Goal: Information Seeking & Learning: Learn about a topic

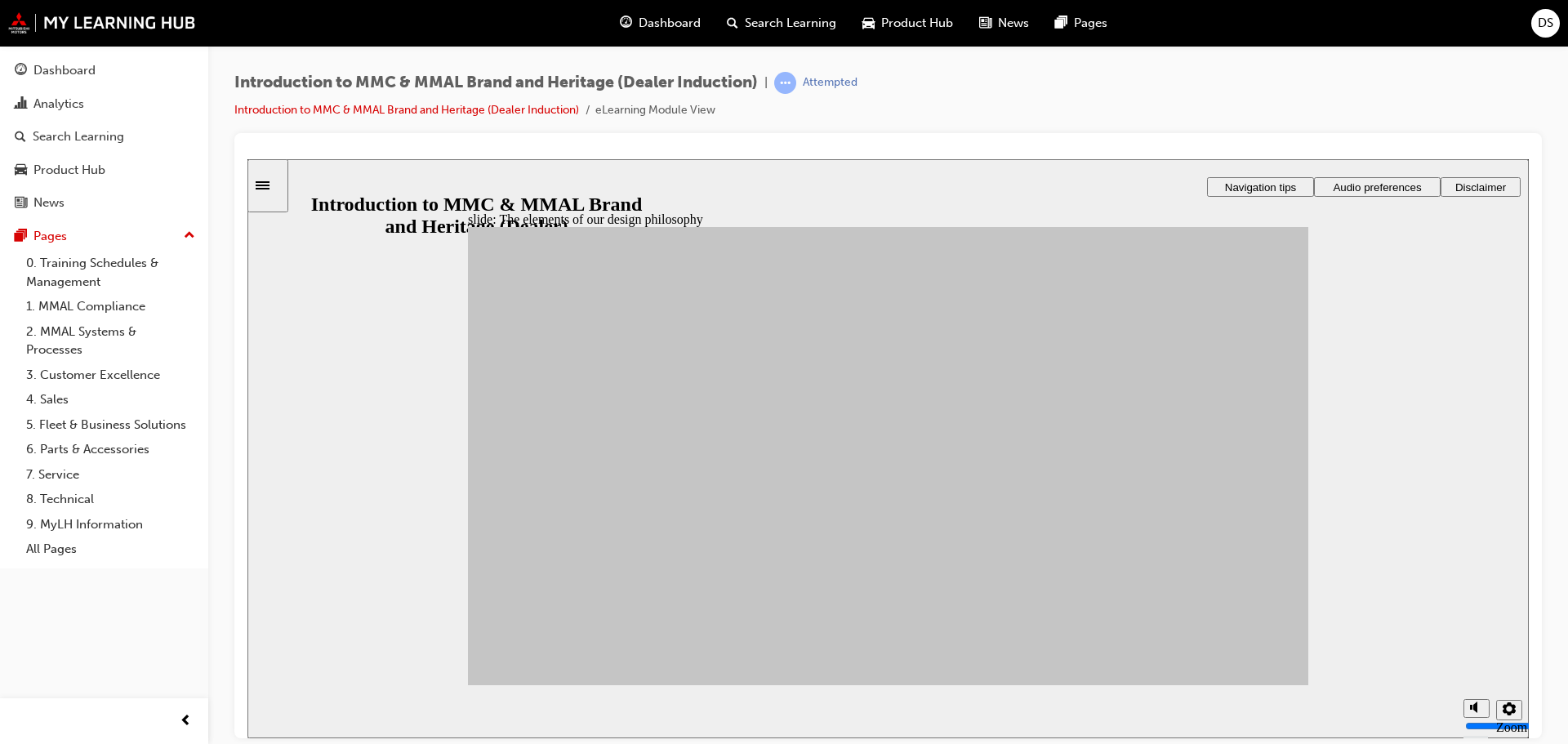
drag, startPoint x: 651, startPoint y: 596, endPoint x: 1130, endPoint y: 550, distance: 481.2
drag, startPoint x: 666, startPoint y: 598, endPoint x: 980, endPoint y: 501, distance: 328.6
drag, startPoint x: 584, startPoint y: 463, endPoint x: 1102, endPoint y: 607, distance: 537.6
drag, startPoint x: 550, startPoint y: 509, endPoint x: 967, endPoint y: 600, distance: 426.8
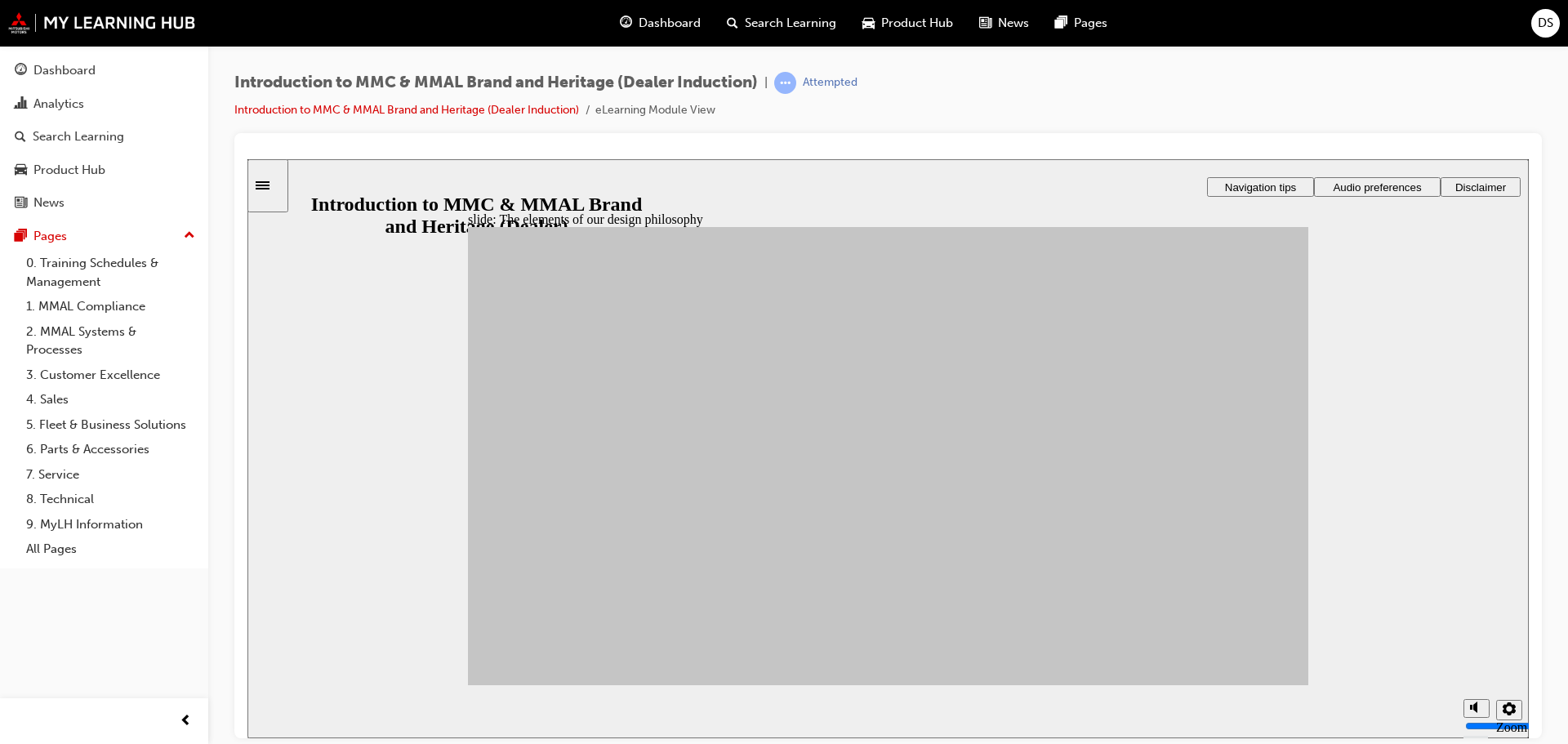
drag, startPoint x: 651, startPoint y: 493, endPoint x: 971, endPoint y: 534, distance: 322.6
drag, startPoint x: 679, startPoint y: 552, endPoint x: 968, endPoint y: 566, distance: 289.3
drag, startPoint x: 692, startPoint y: 542, endPoint x: 1142, endPoint y: 461, distance: 457.2
drag, startPoint x: 775, startPoint y: 594, endPoint x: 1125, endPoint y: 400, distance: 400.2
drag, startPoint x: 790, startPoint y: 520, endPoint x: 983, endPoint y: 415, distance: 219.7
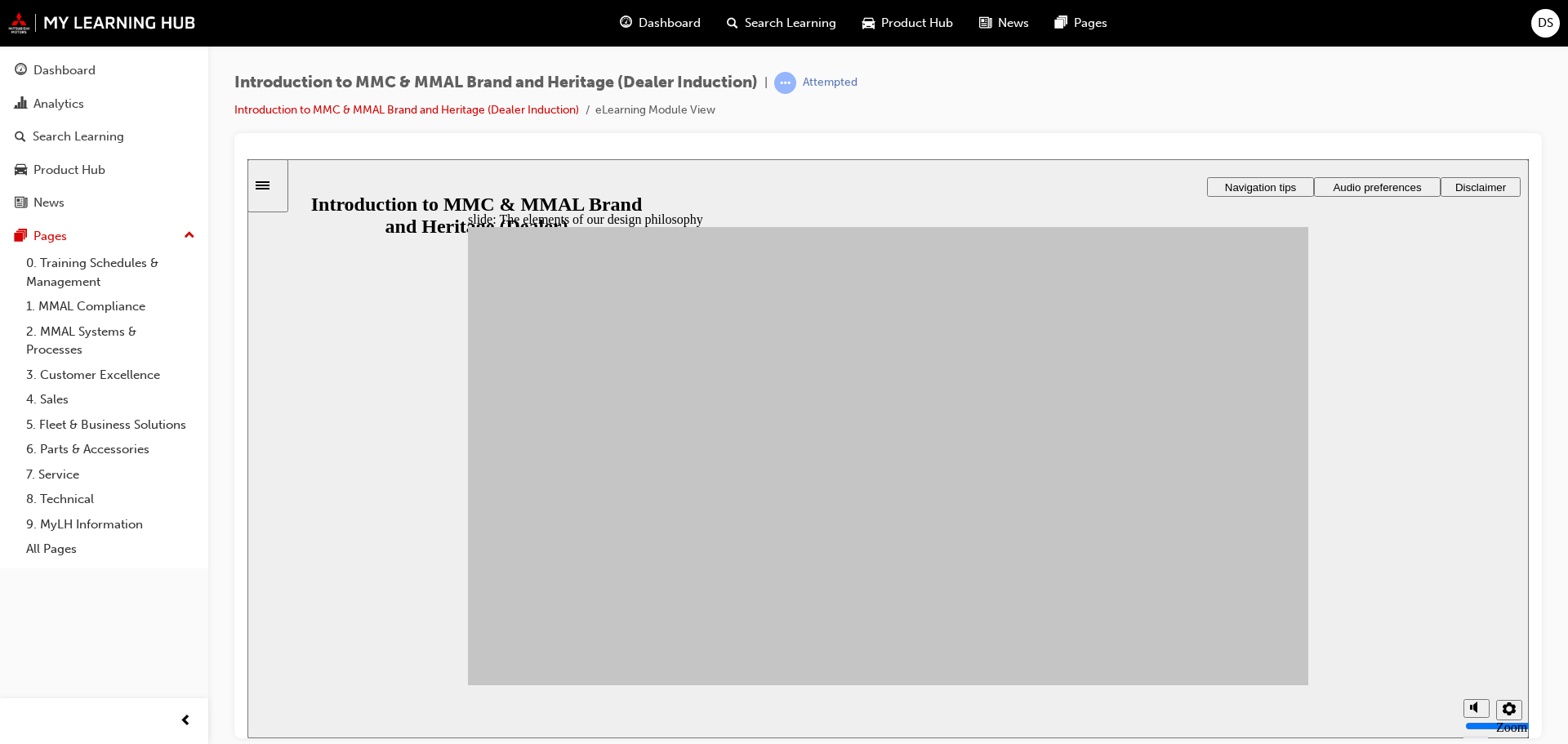
drag, startPoint x: 707, startPoint y: 447, endPoint x: 999, endPoint y: 397, distance: 296.2
drag, startPoint x: 562, startPoint y: 582, endPoint x: 1104, endPoint y: 498, distance: 548.5
drag, startPoint x: 795, startPoint y: 460, endPoint x: 1141, endPoint y: 503, distance: 348.7
click at [76, 169] on div "Product Hub" at bounding box center [70, 170] width 72 height 18
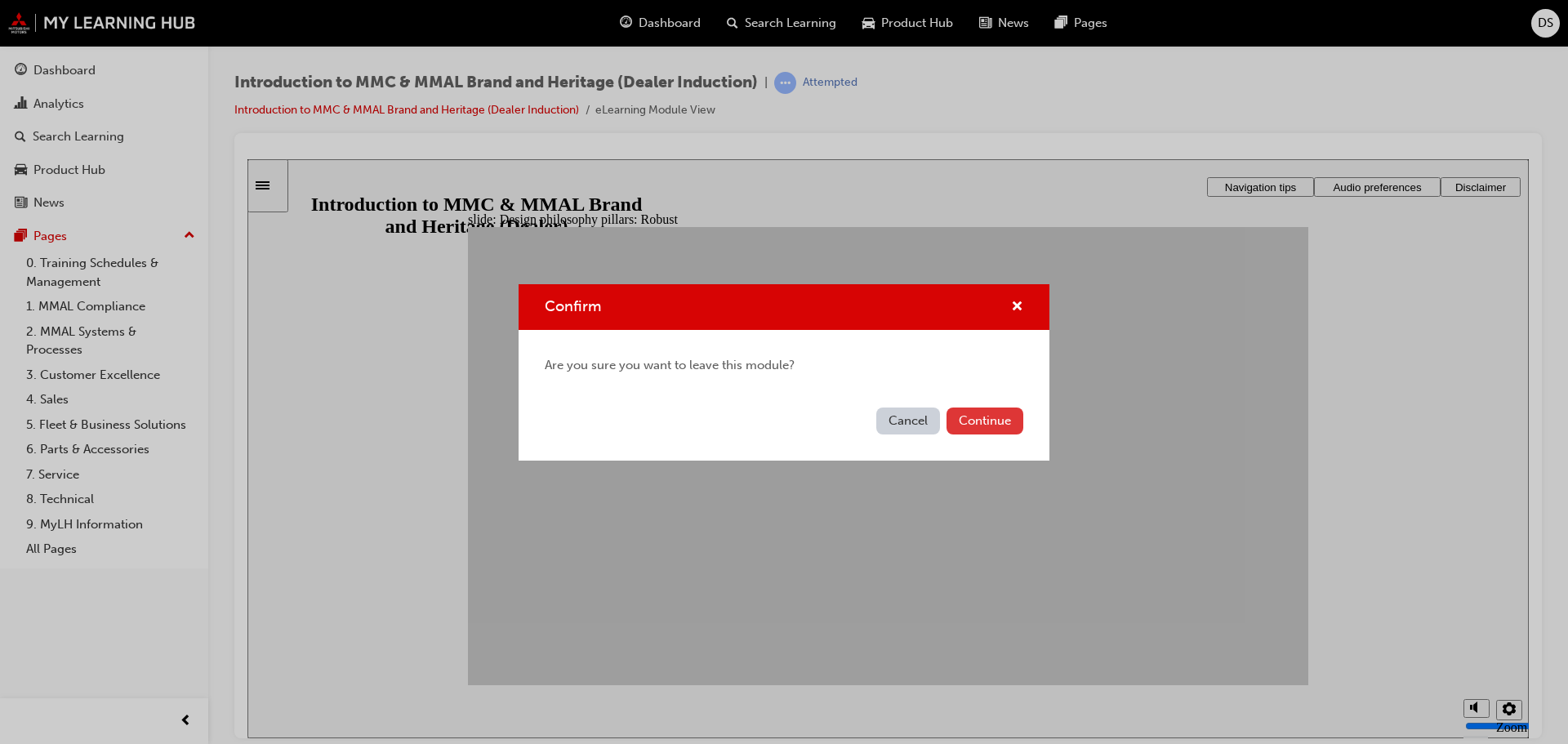
click at [985, 423] on button "Continue" at bounding box center [984, 421] width 77 height 27
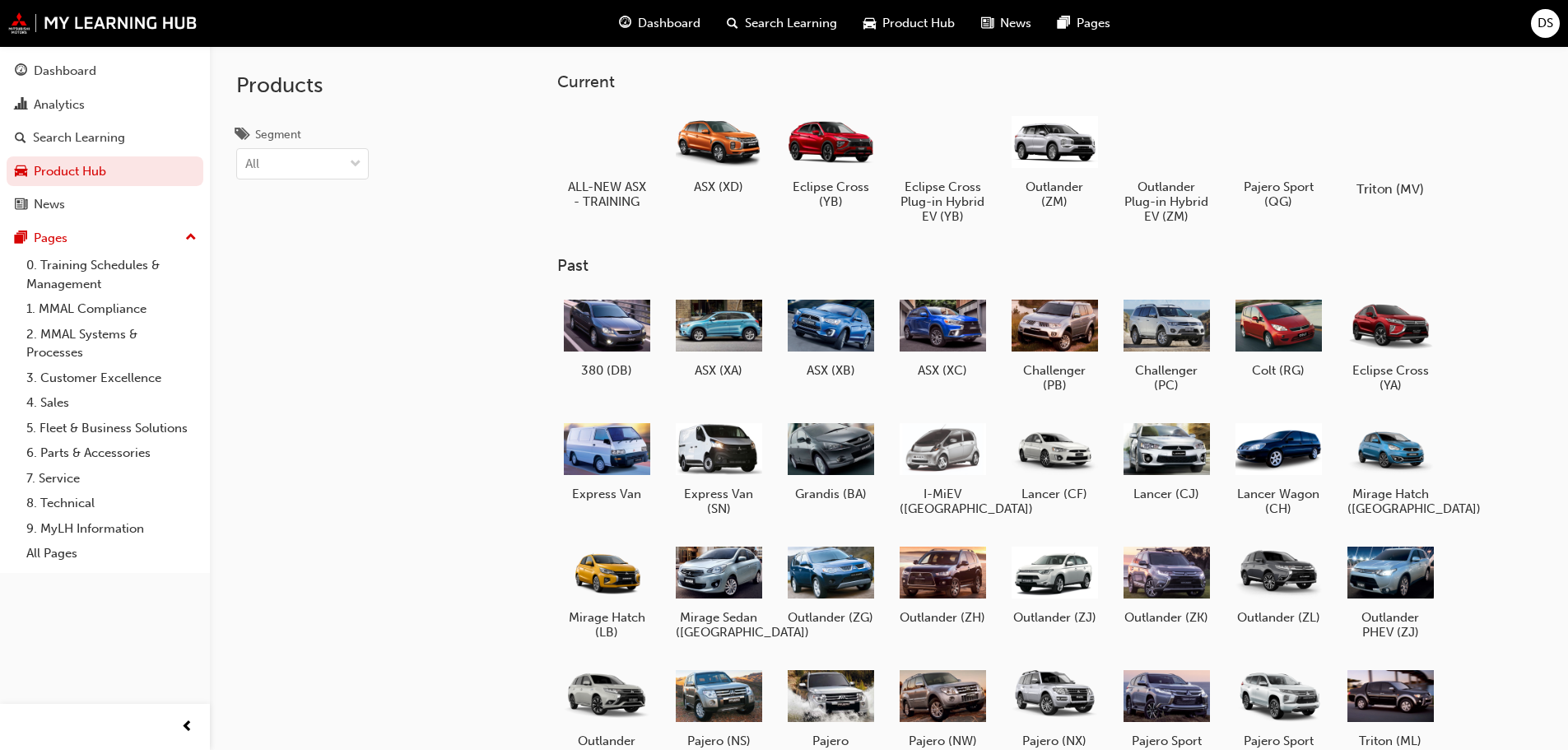
click at [1397, 188] on h5 "Triton (MV)" at bounding box center [1390, 188] width 92 height 16
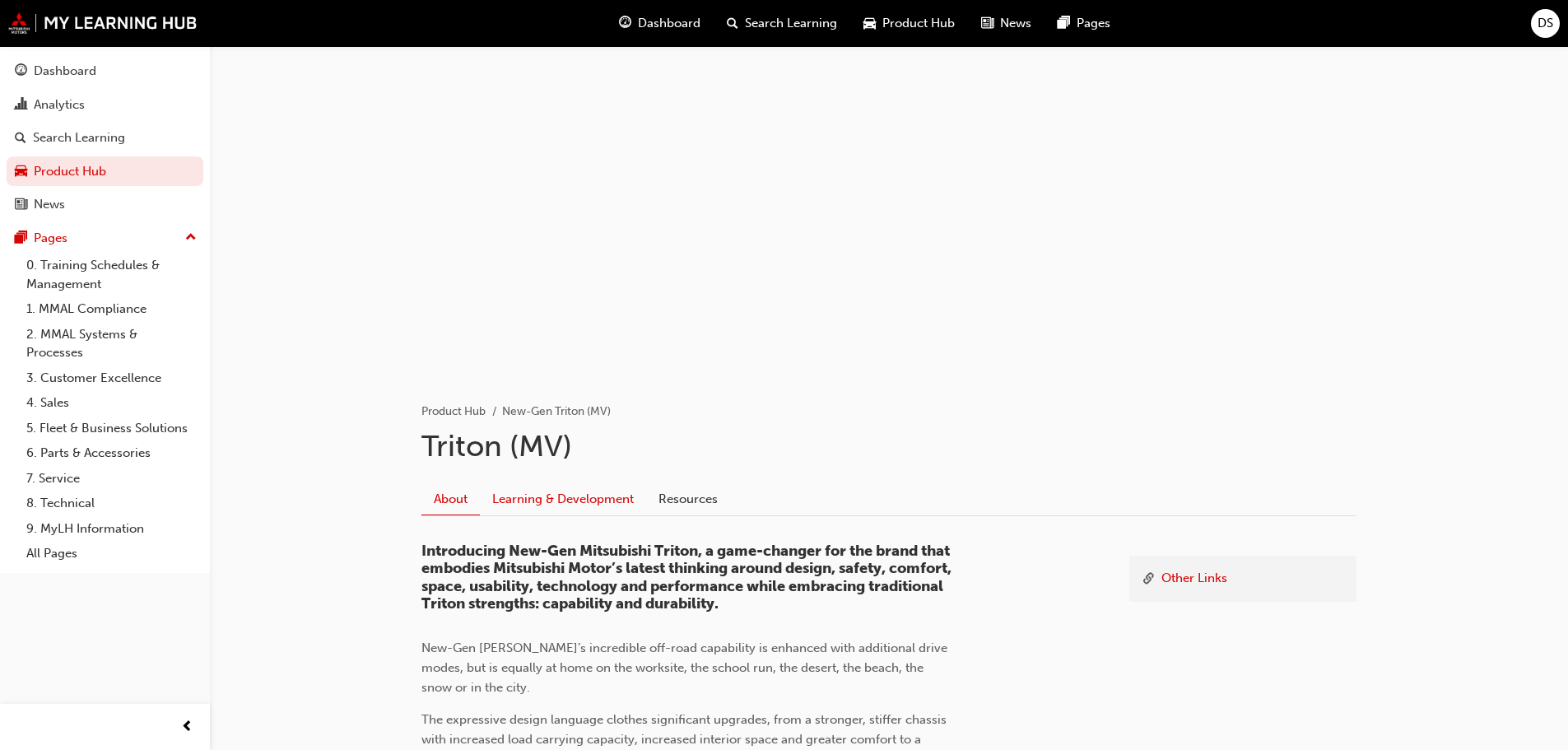
click at [539, 506] on link "Learning & Development" at bounding box center [562, 499] width 166 height 31
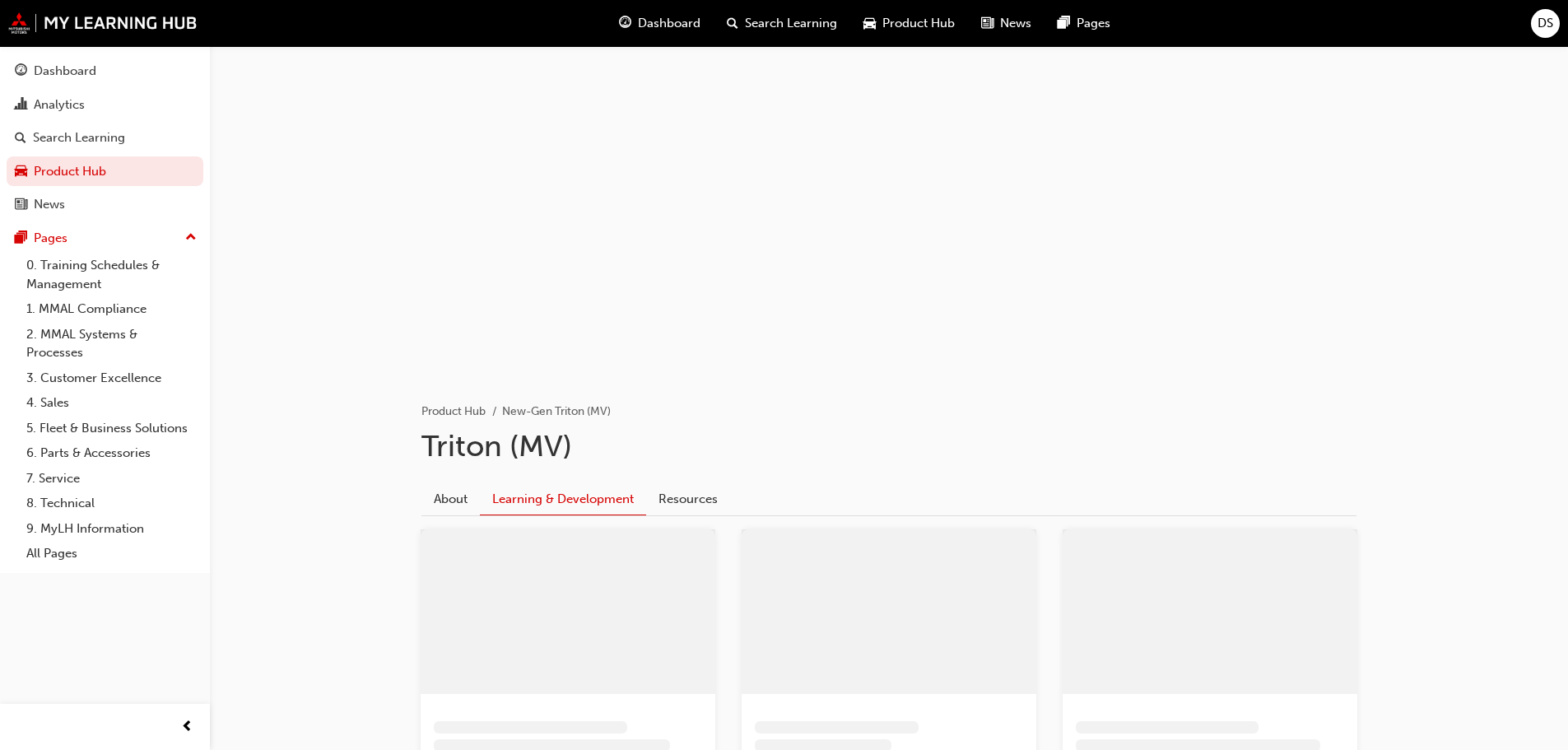
scroll to position [329, 0]
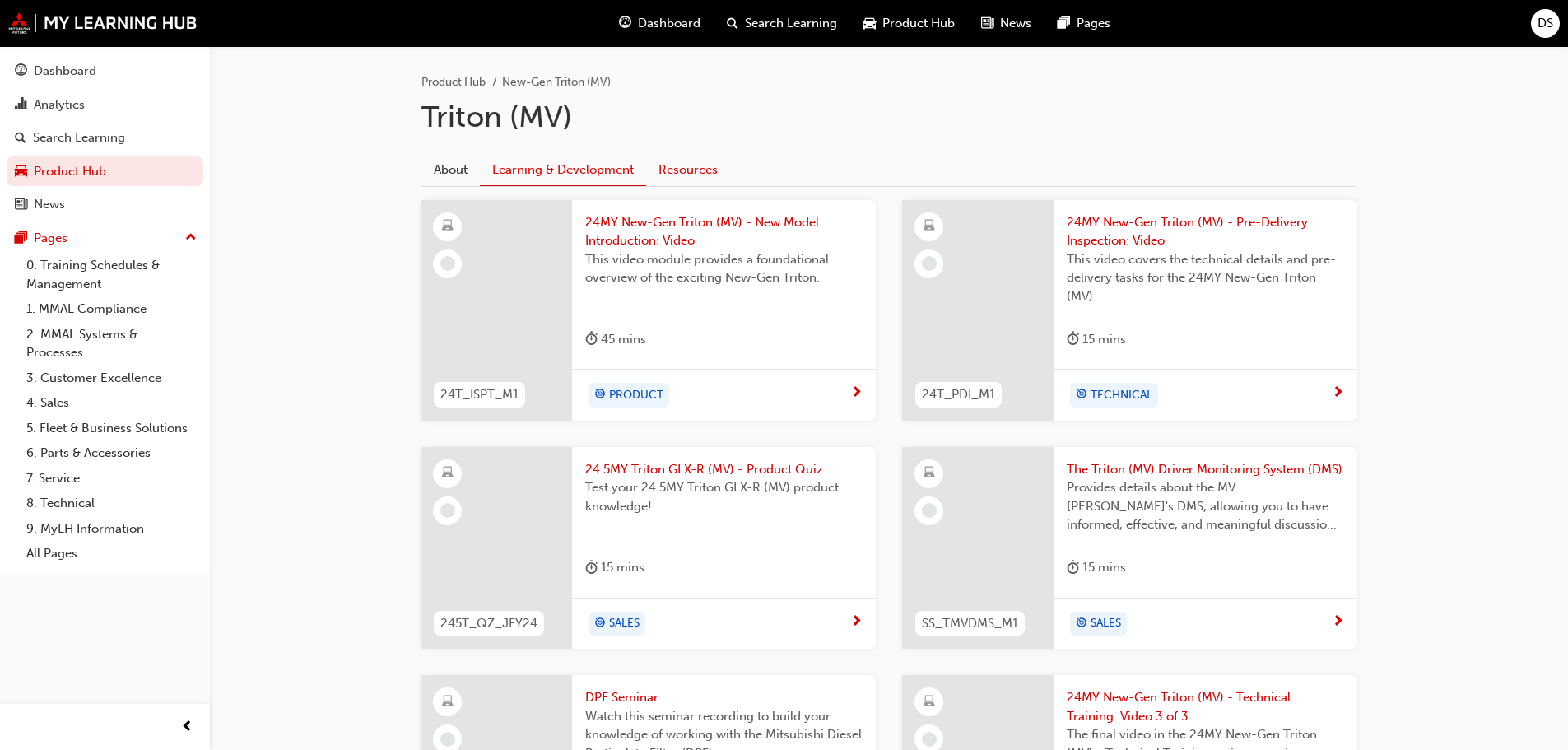
click at [688, 175] on link "Resources" at bounding box center [688, 170] width 84 height 31
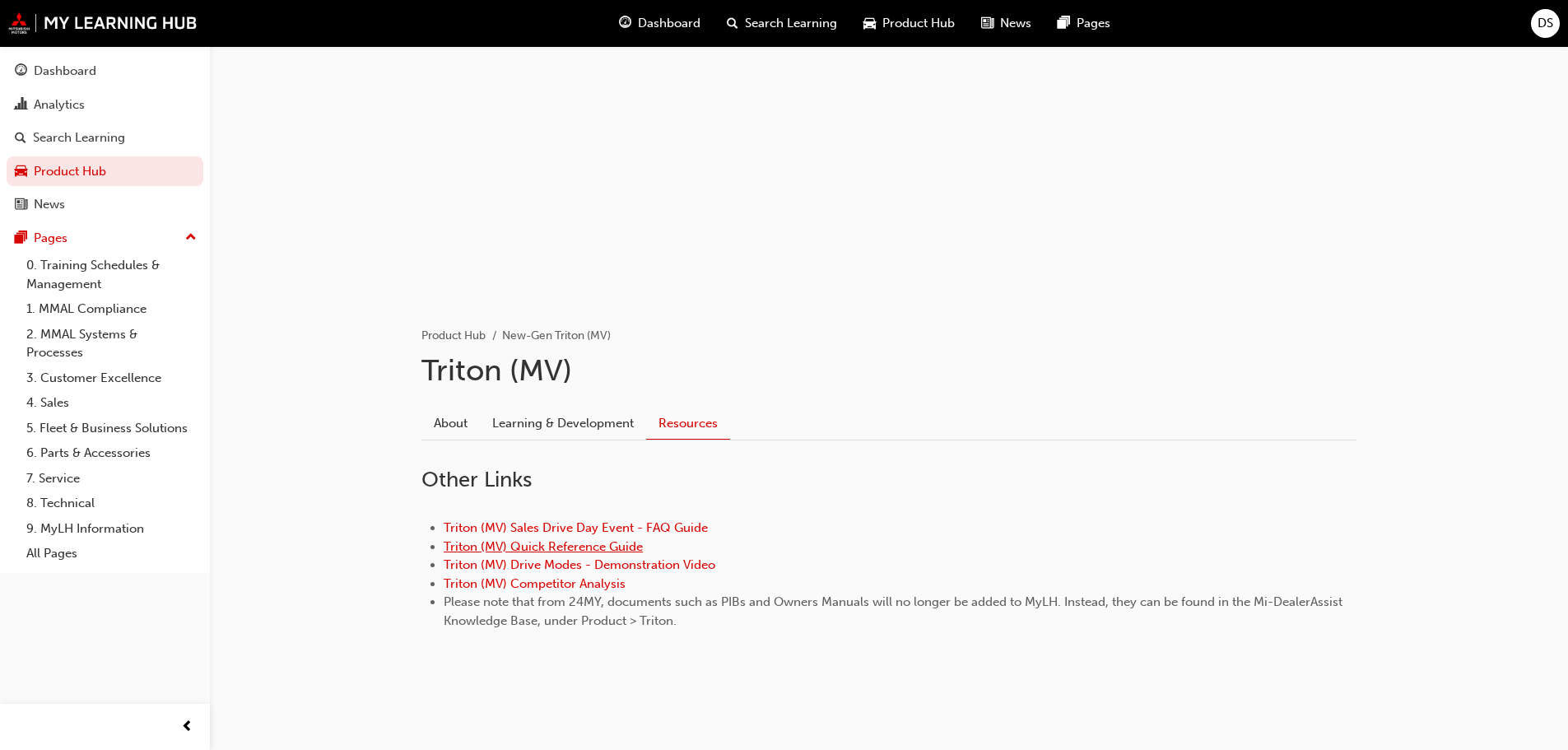
click at [565, 543] on link "Triton (MV) Quick Reference Guide" at bounding box center [543, 546] width 199 height 15
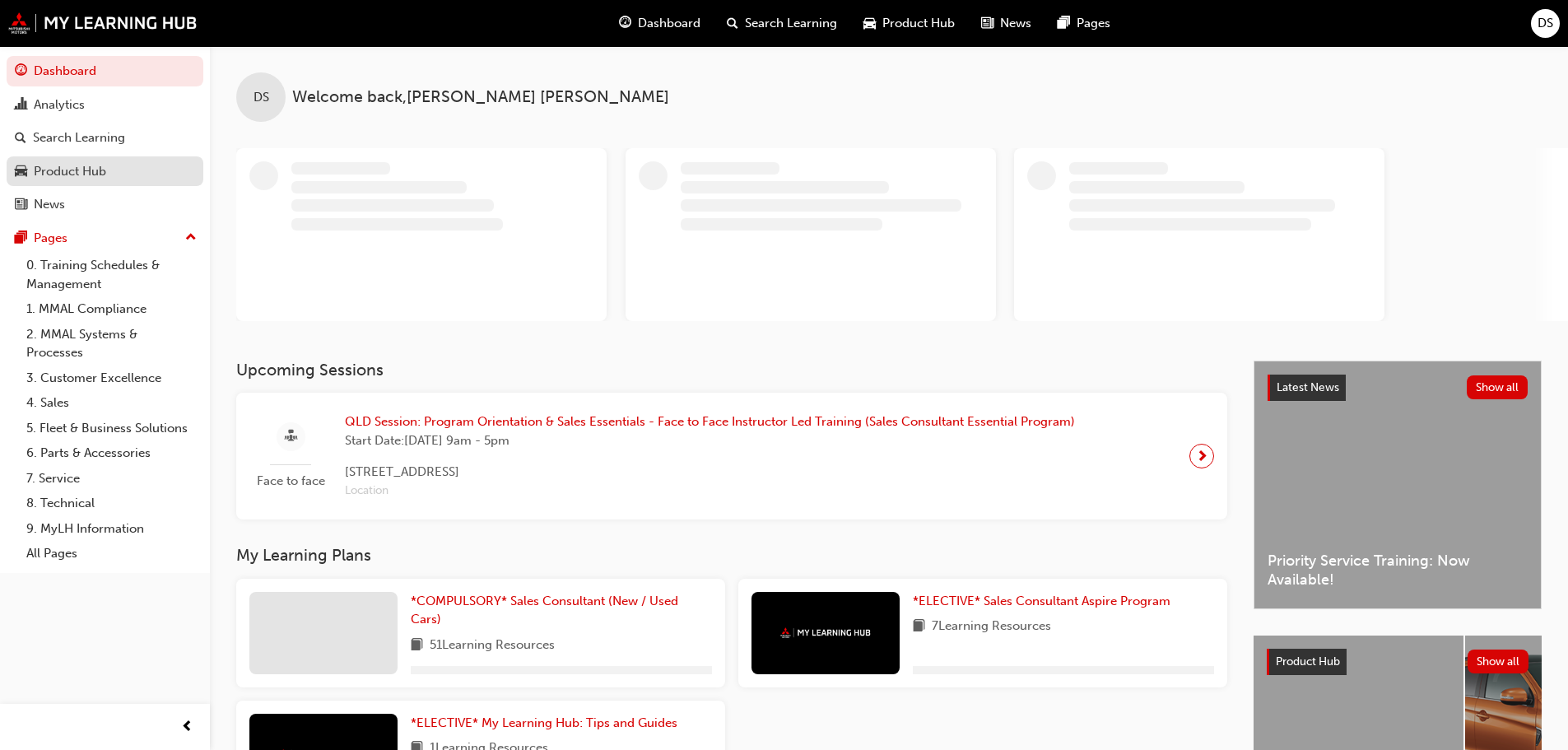
click at [123, 181] on div "Product Hub" at bounding box center [104, 171] width 181 height 21
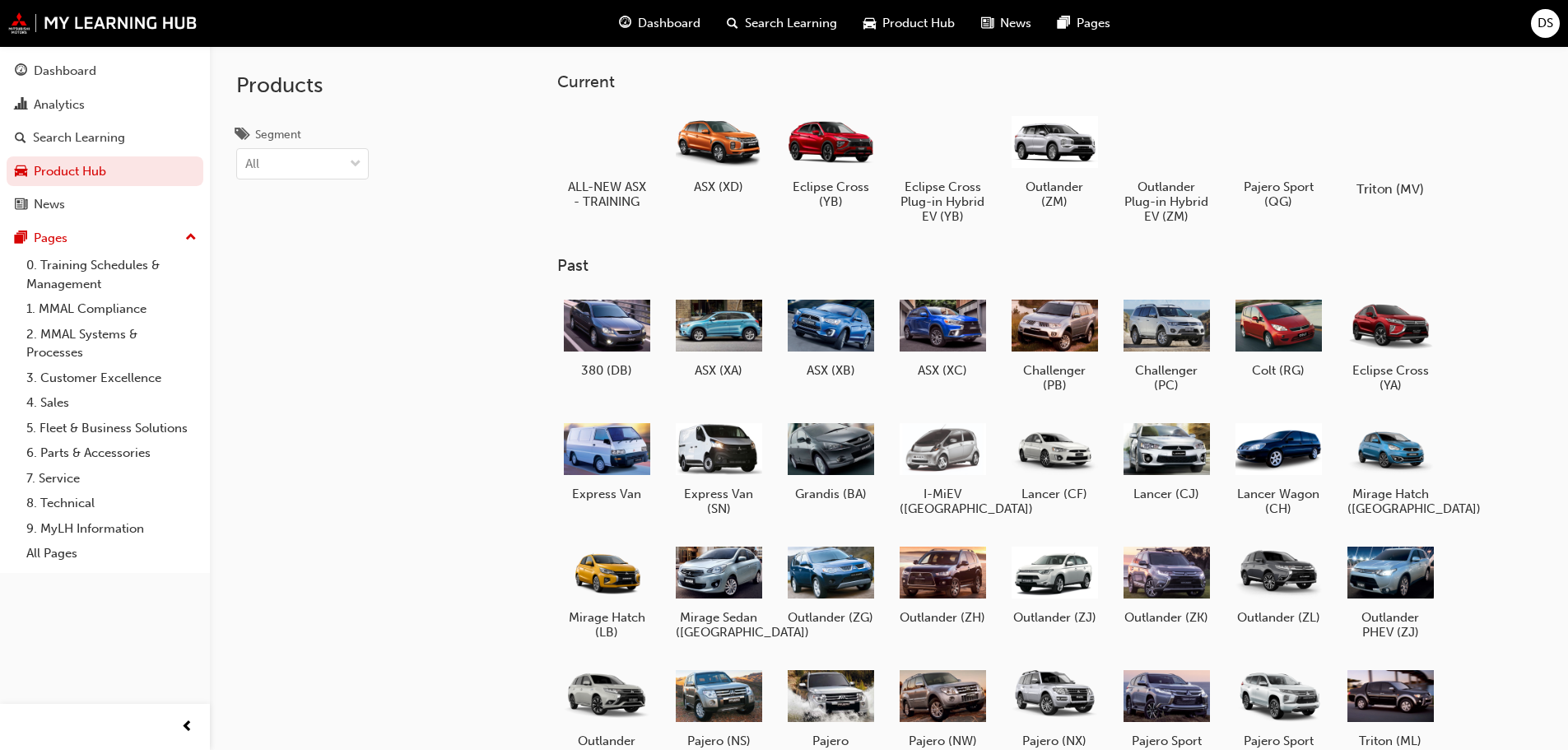
click at [1386, 170] on div at bounding box center [1390, 141] width 92 height 65
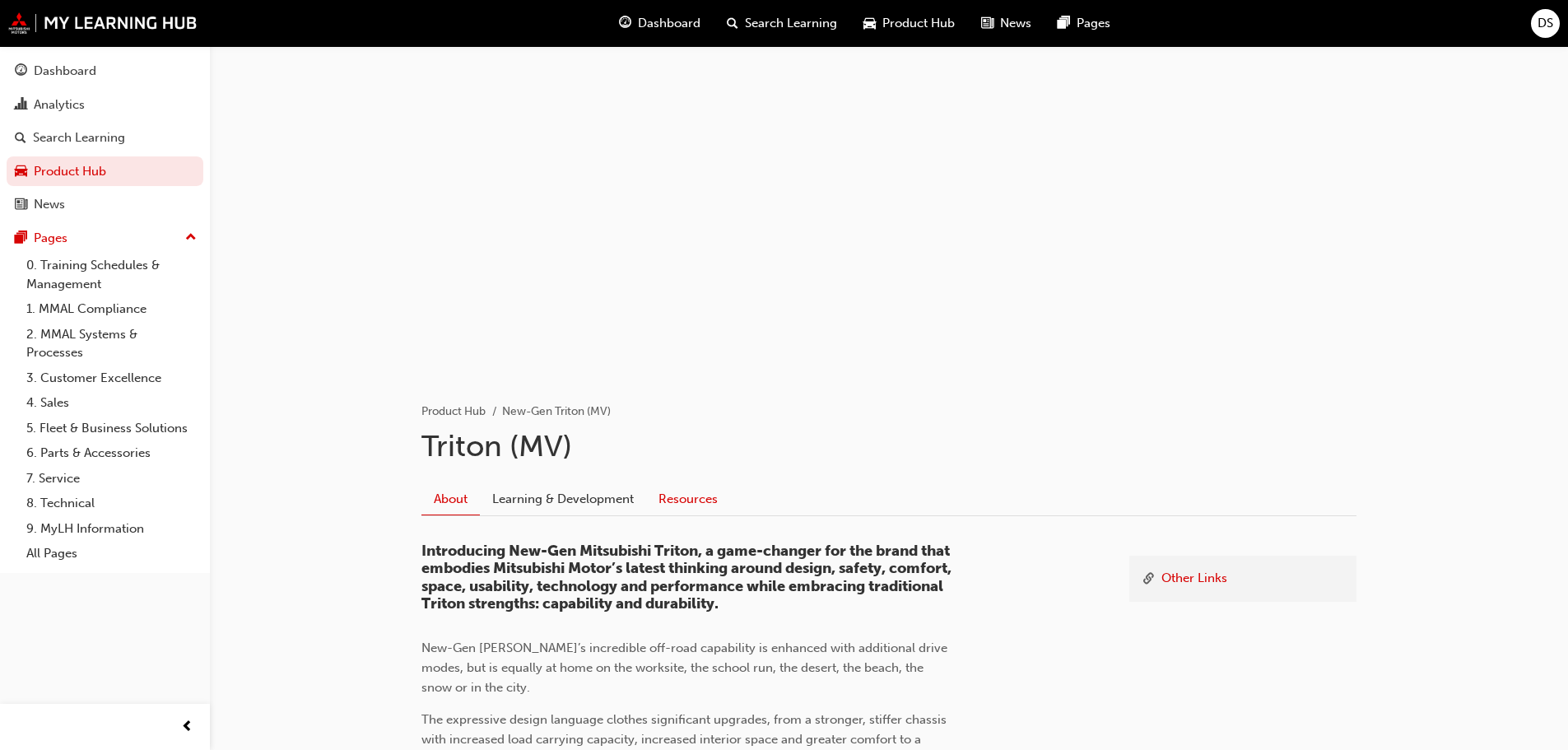
click at [679, 499] on link "Resources" at bounding box center [688, 499] width 84 height 31
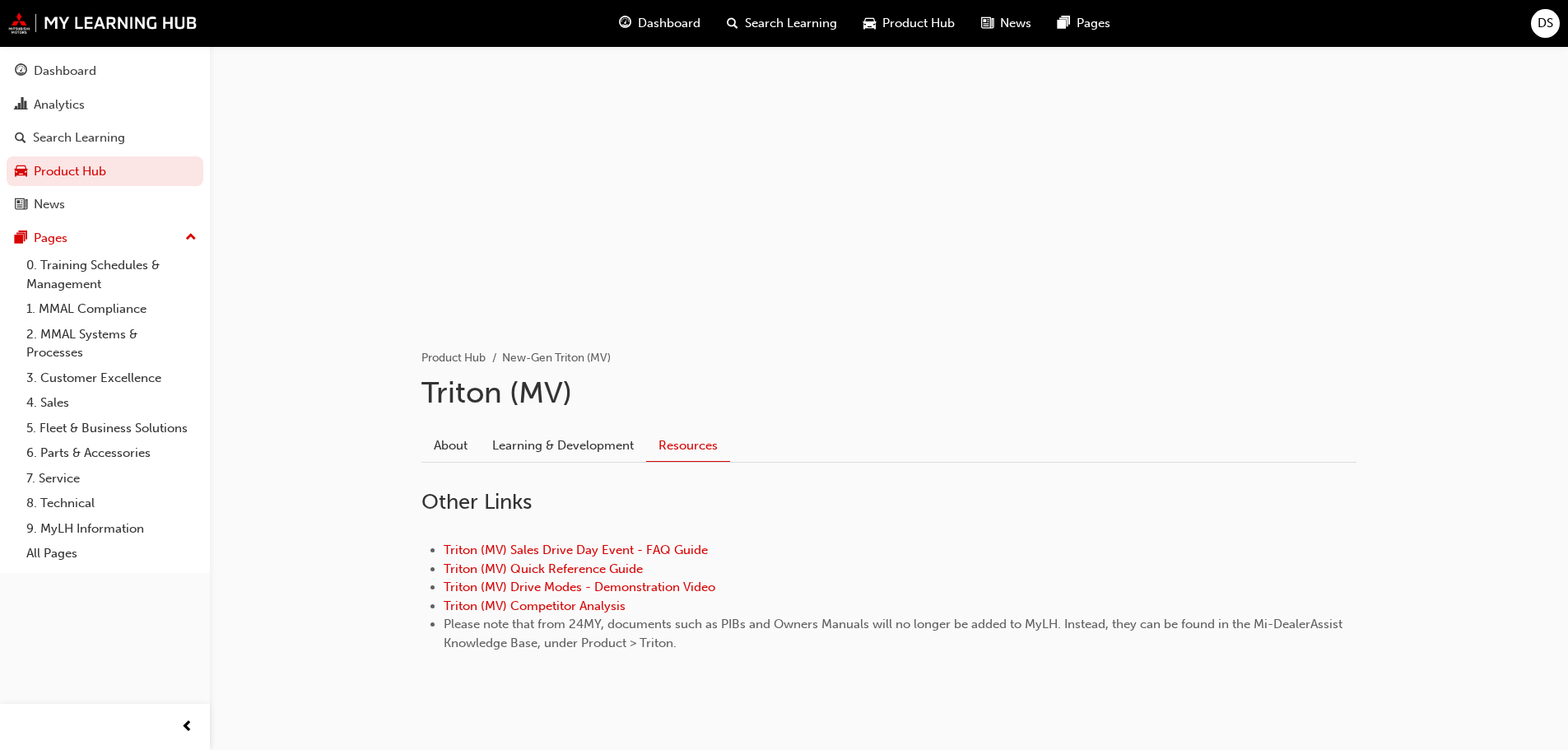
scroll to position [76, 0]
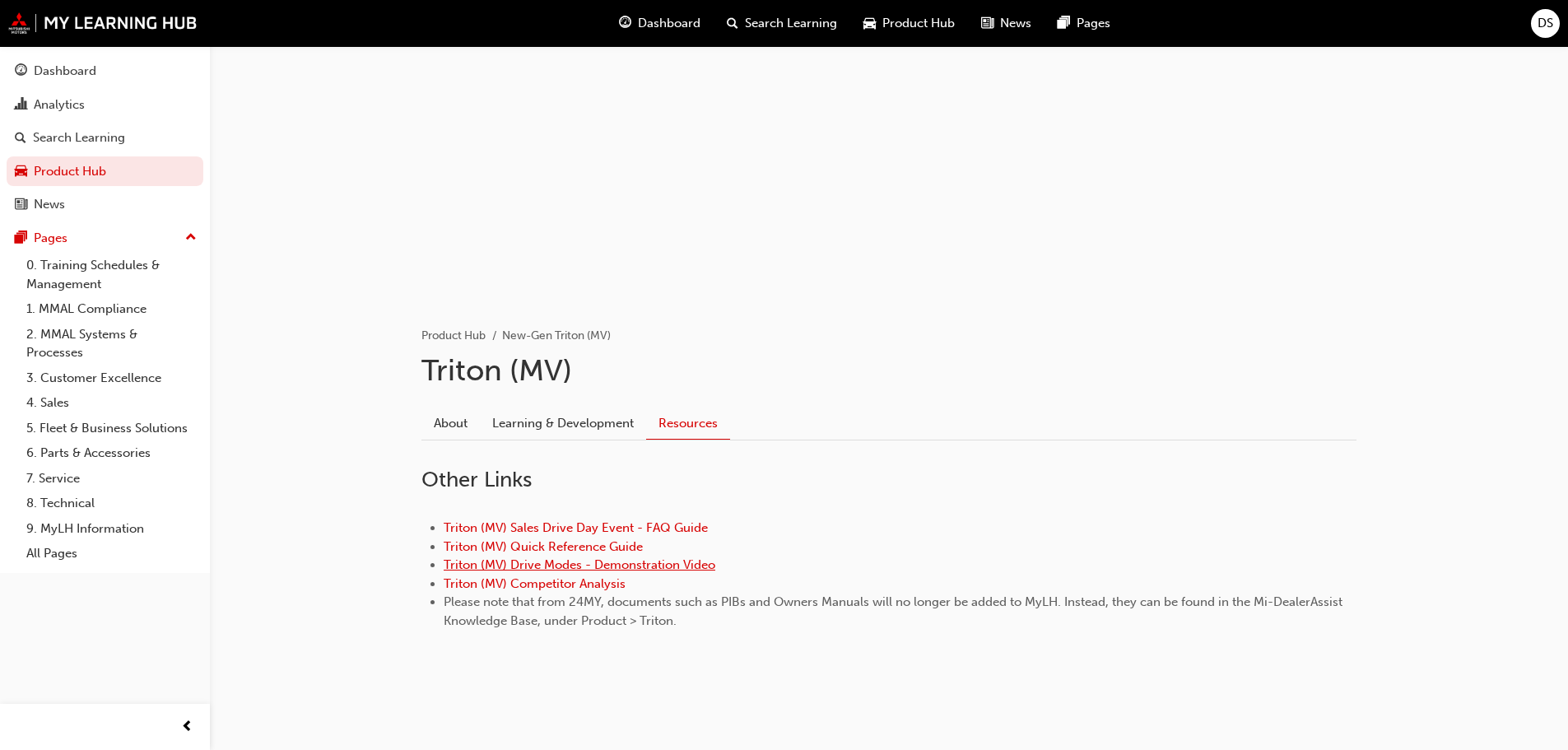
click at [536, 565] on link "Triton (MV) Drive Modes - Demonstration Video" at bounding box center [579, 564] width 271 height 15
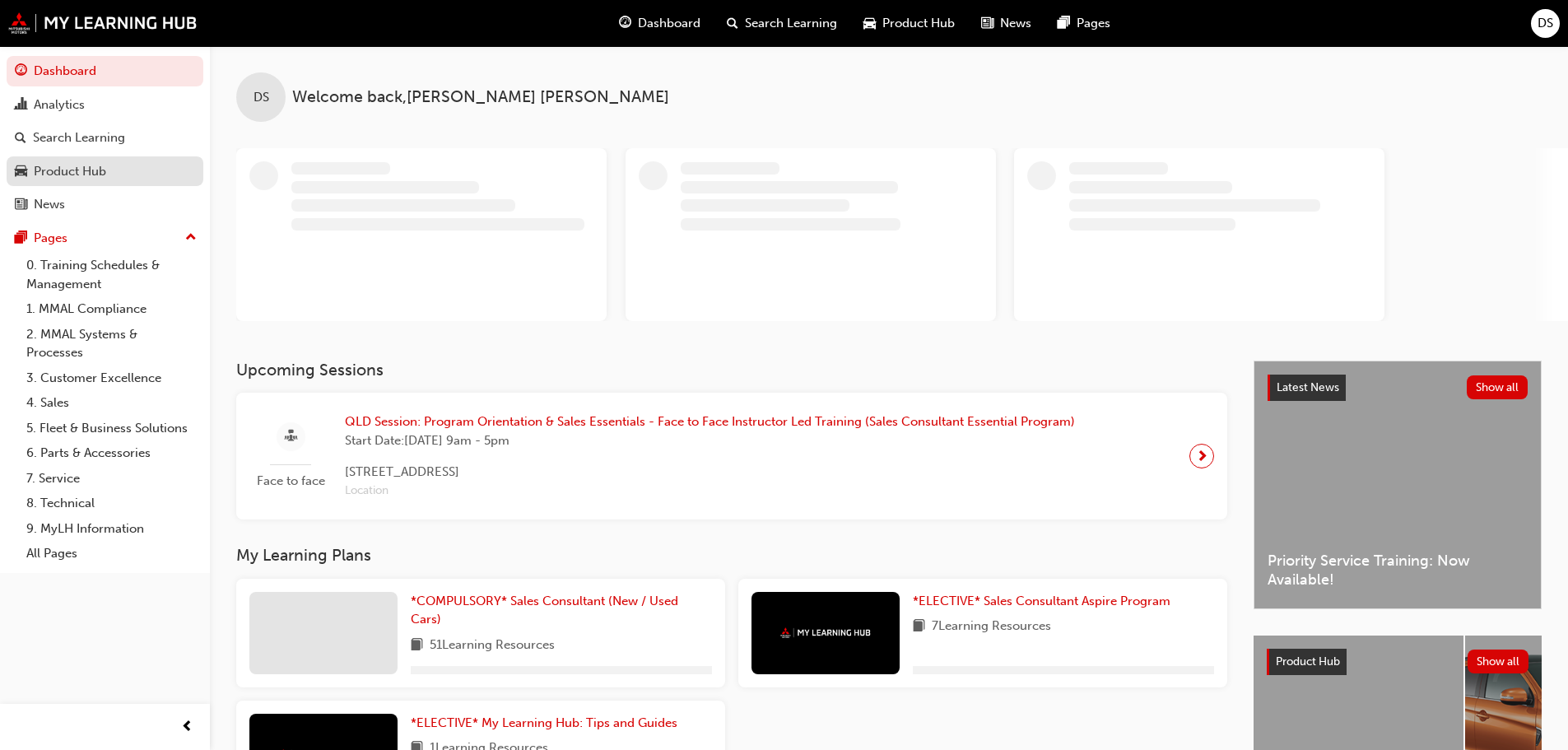
click at [68, 163] on div "Product Hub" at bounding box center [70, 171] width 72 height 19
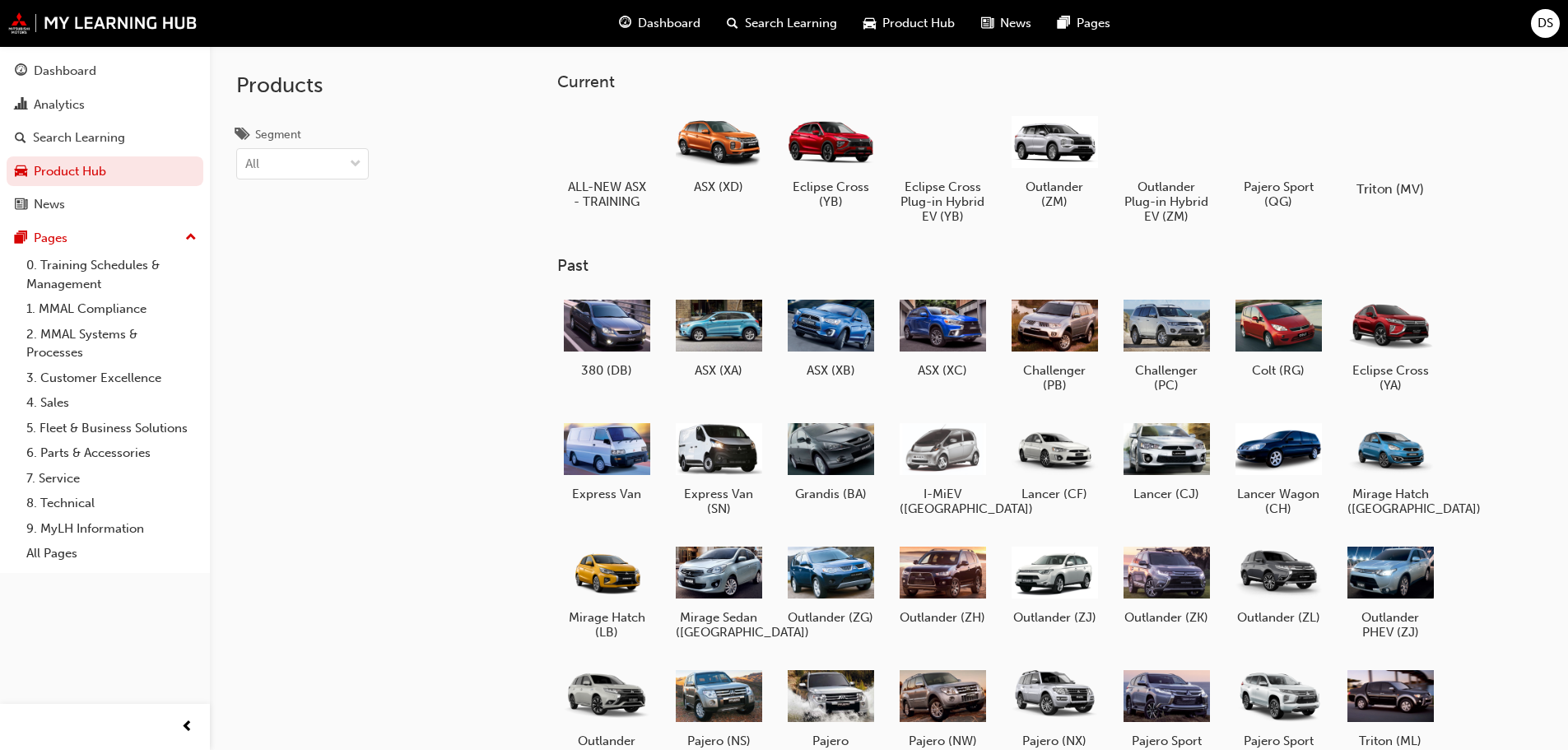
click at [1402, 148] on div at bounding box center [1390, 141] width 92 height 65
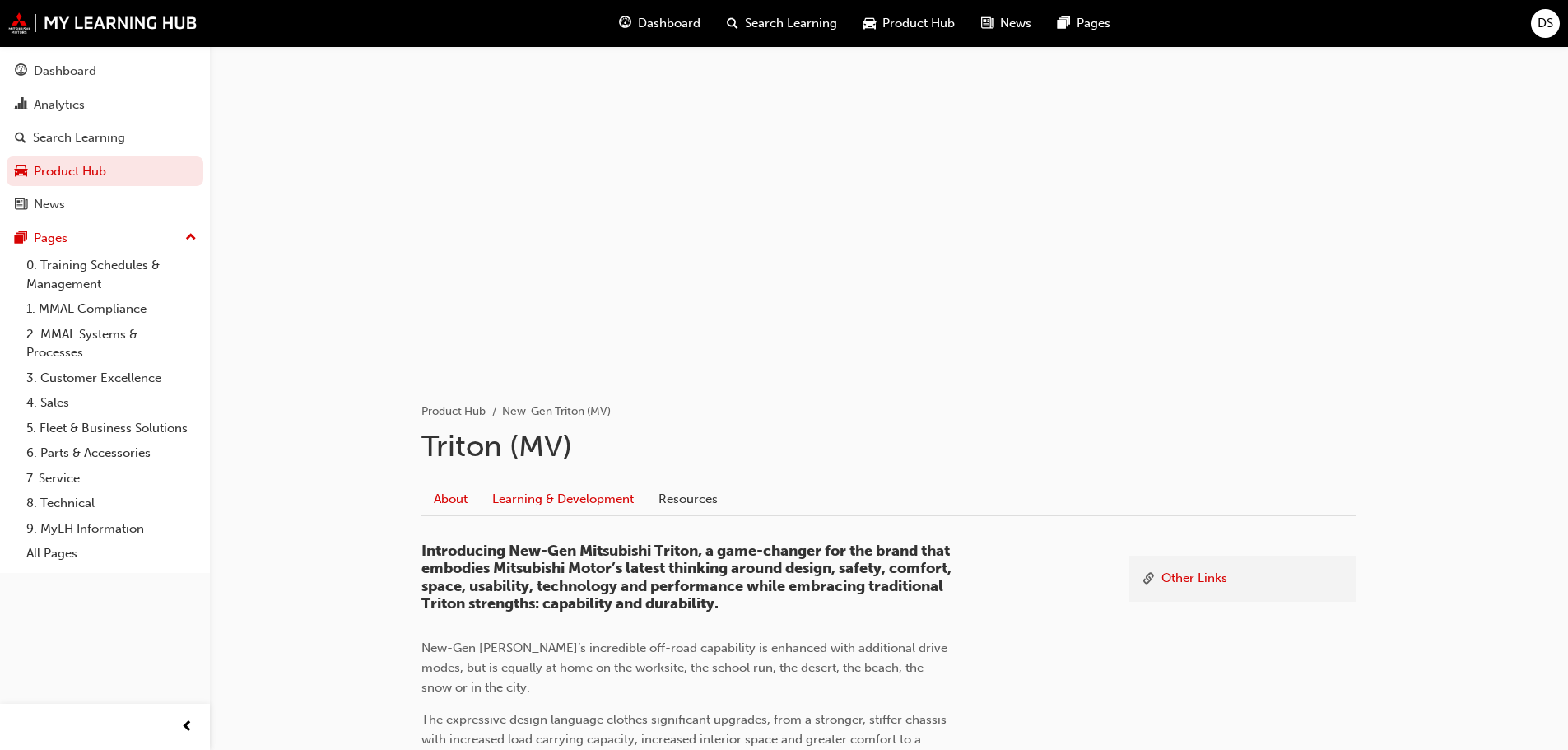
click at [564, 501] on link "Learning & Development" at bounding box center [562, 499] width 166 height 31
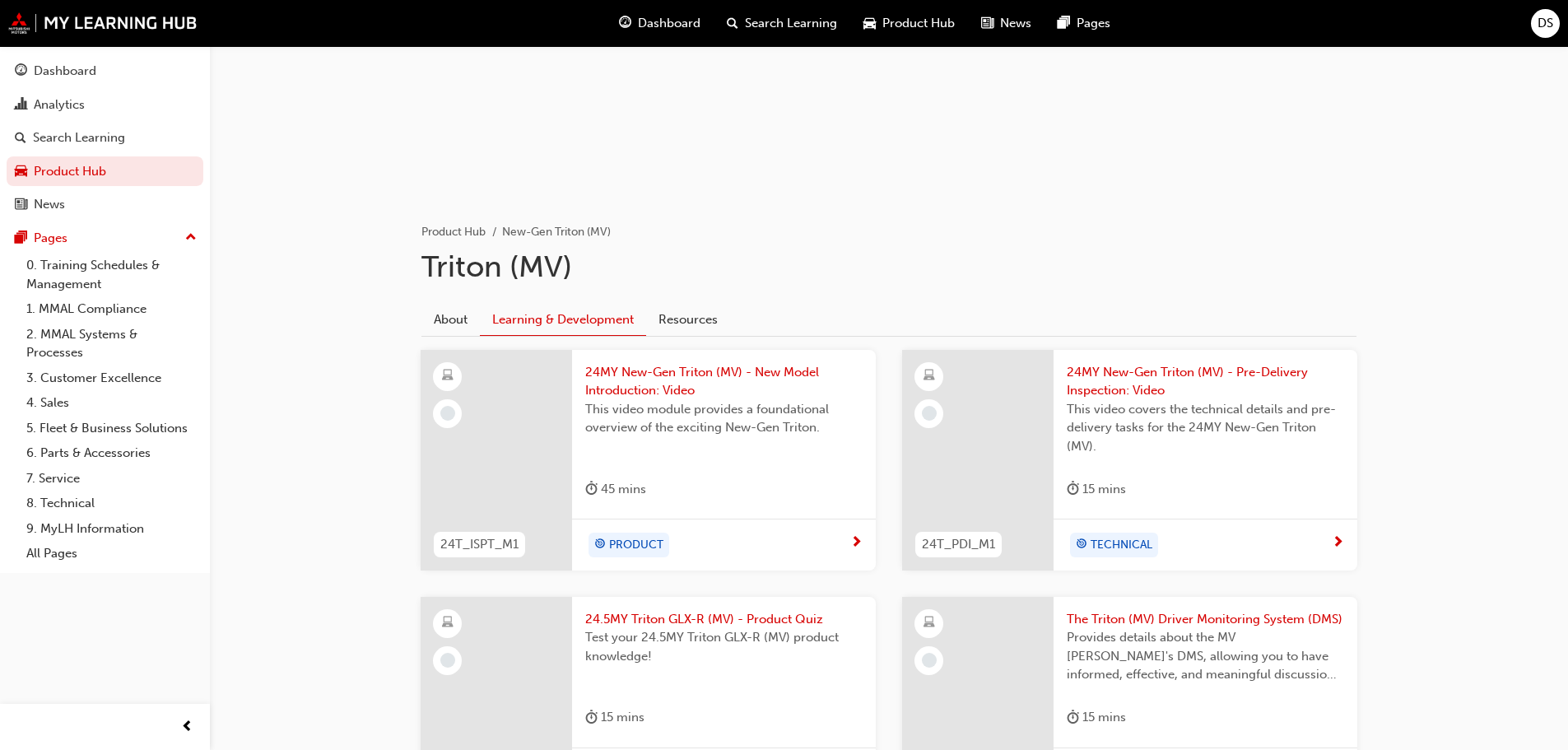
scroll to position [329, 0]
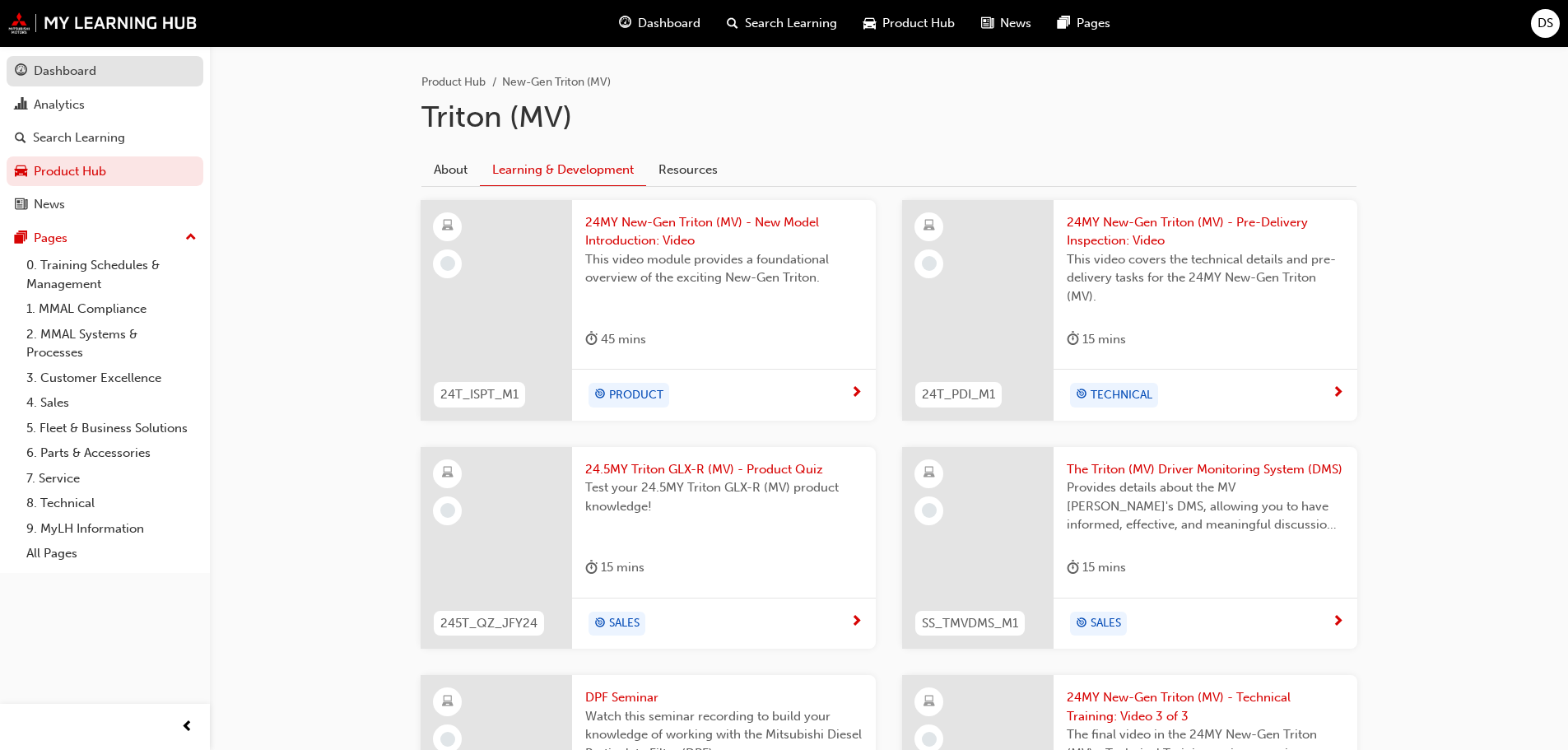
click at [47, 65] on div "Dashboard" at bounding box center [65, 70] width 62 height 19
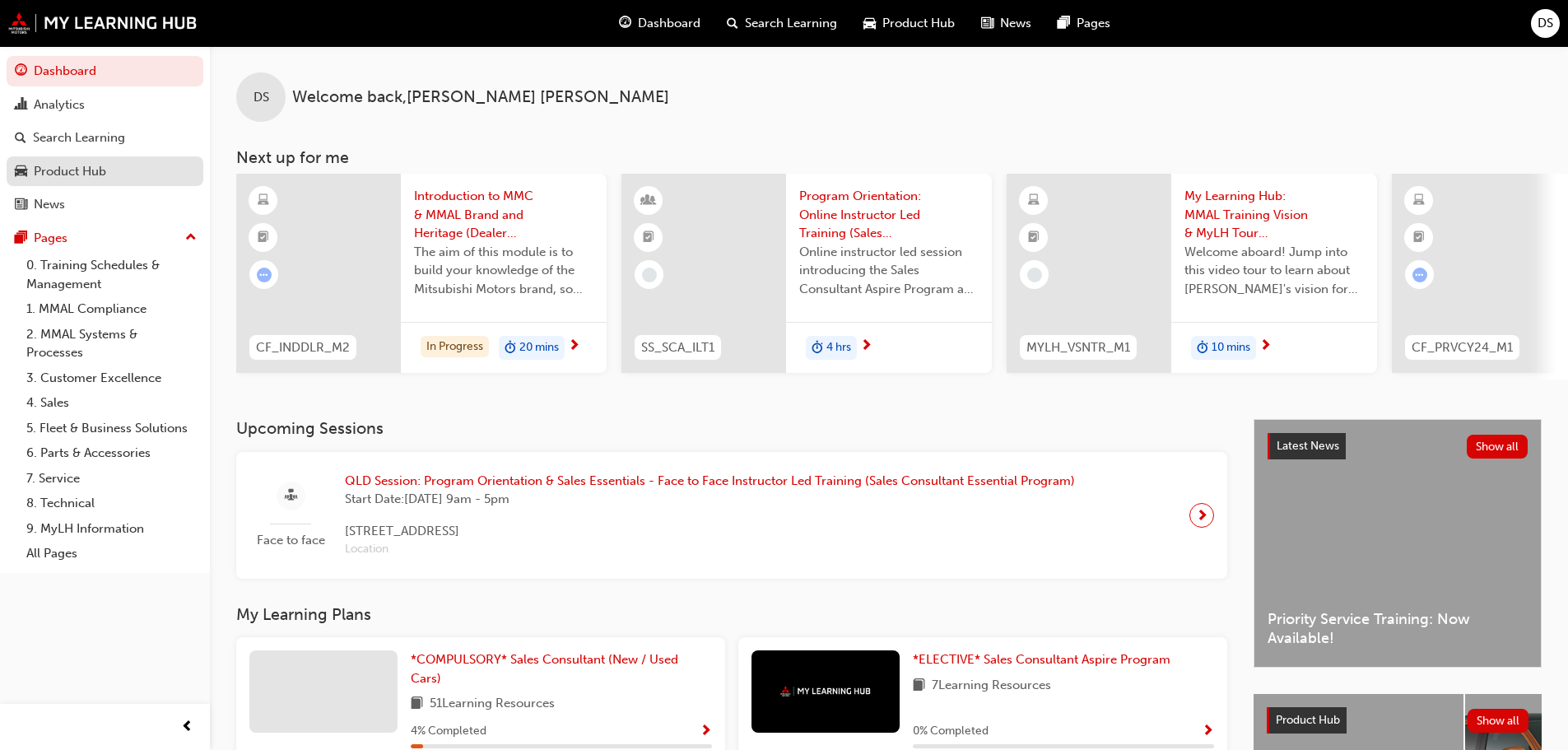
click at [75, 169] on div "Product Hub" at bounding box center [70, 171] width 72 height 19
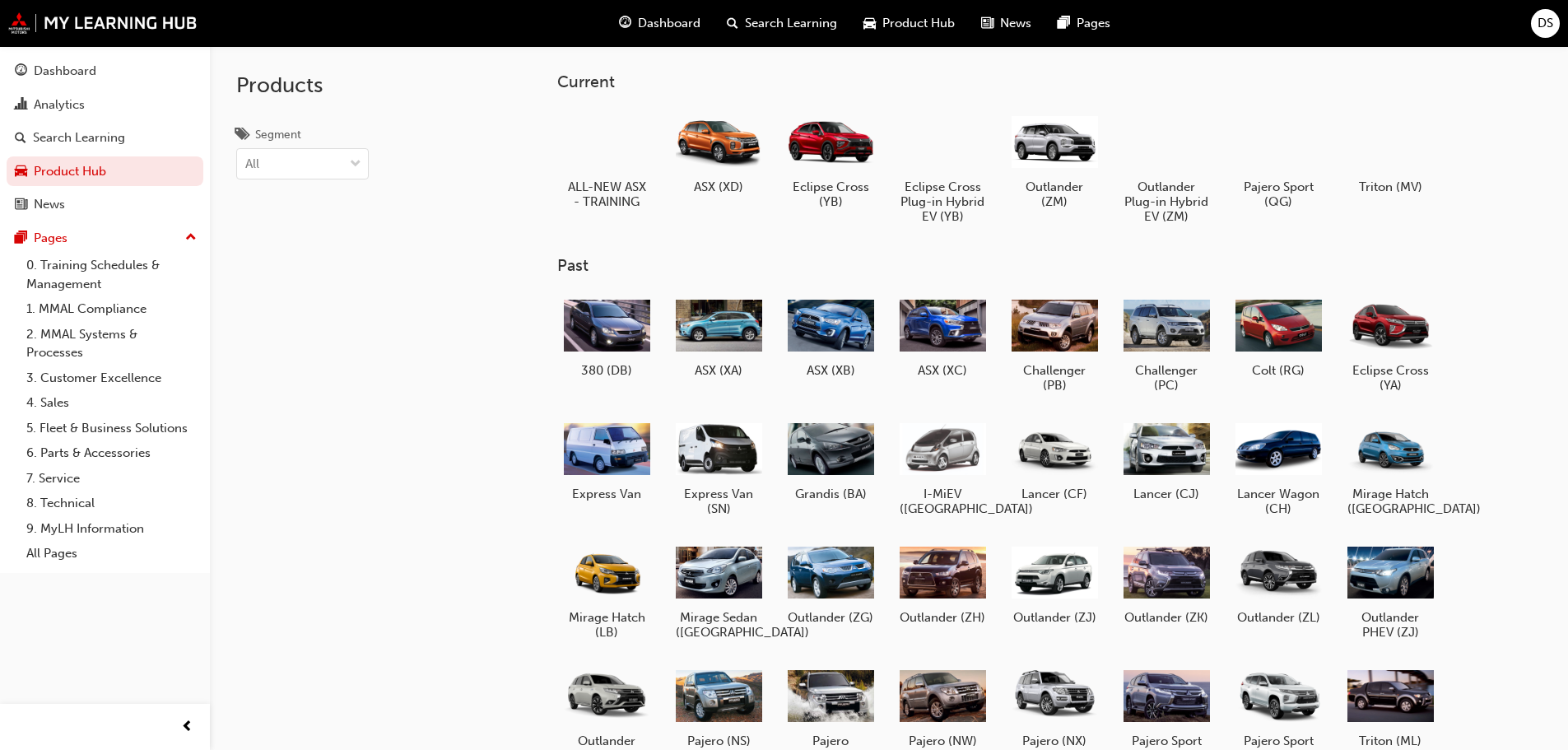
click at [1547, 38] on div "Dashboard Search Learning Product Hub News Pages DS" at bounding box center [784, 23] width 1568 height 47
click at [1548, 34] on div "DS" at bounding box center [1546, 23] width 29 height 29
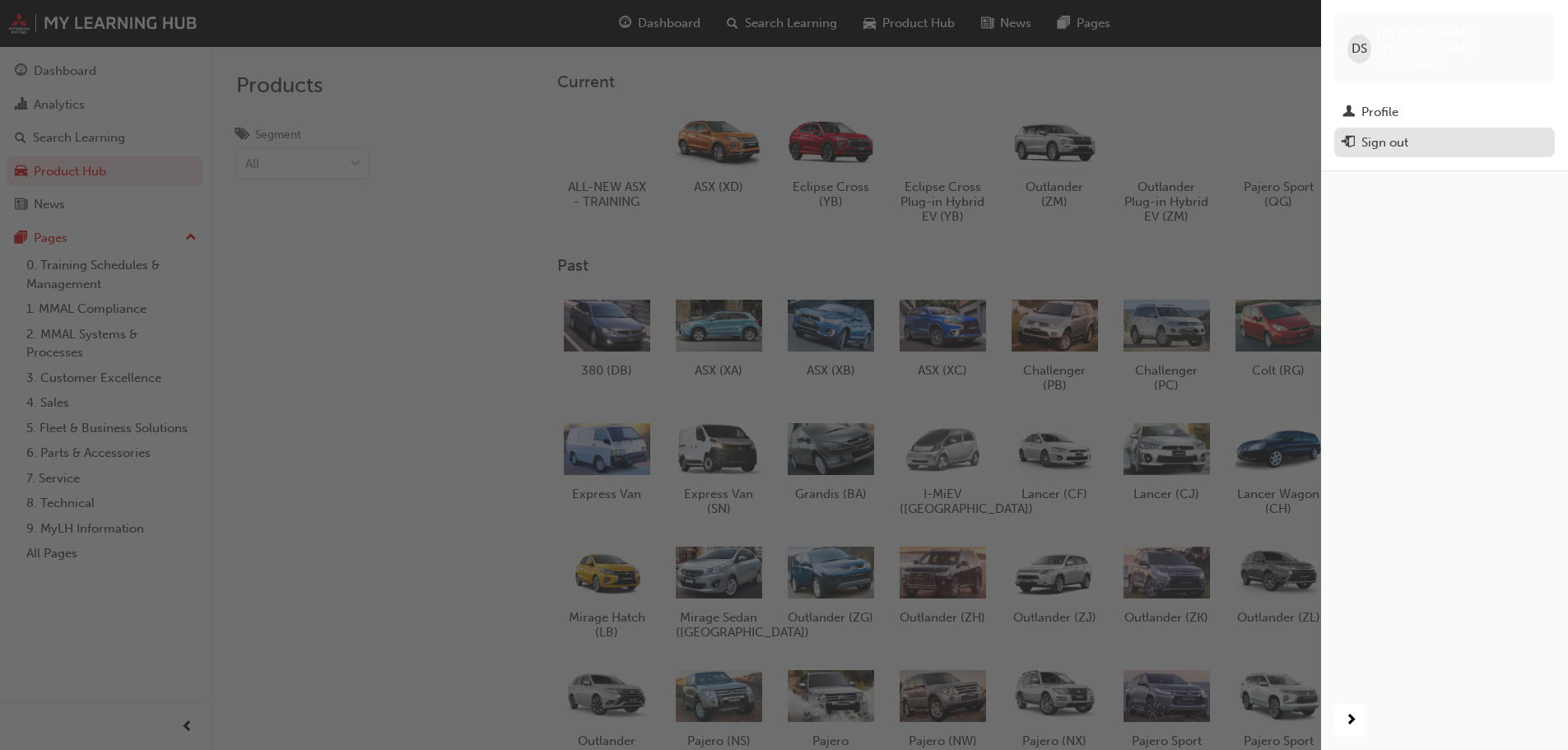
click at [1393, 134] on div "Sign out" at bounding box center [1384, 143] width 47 height 19
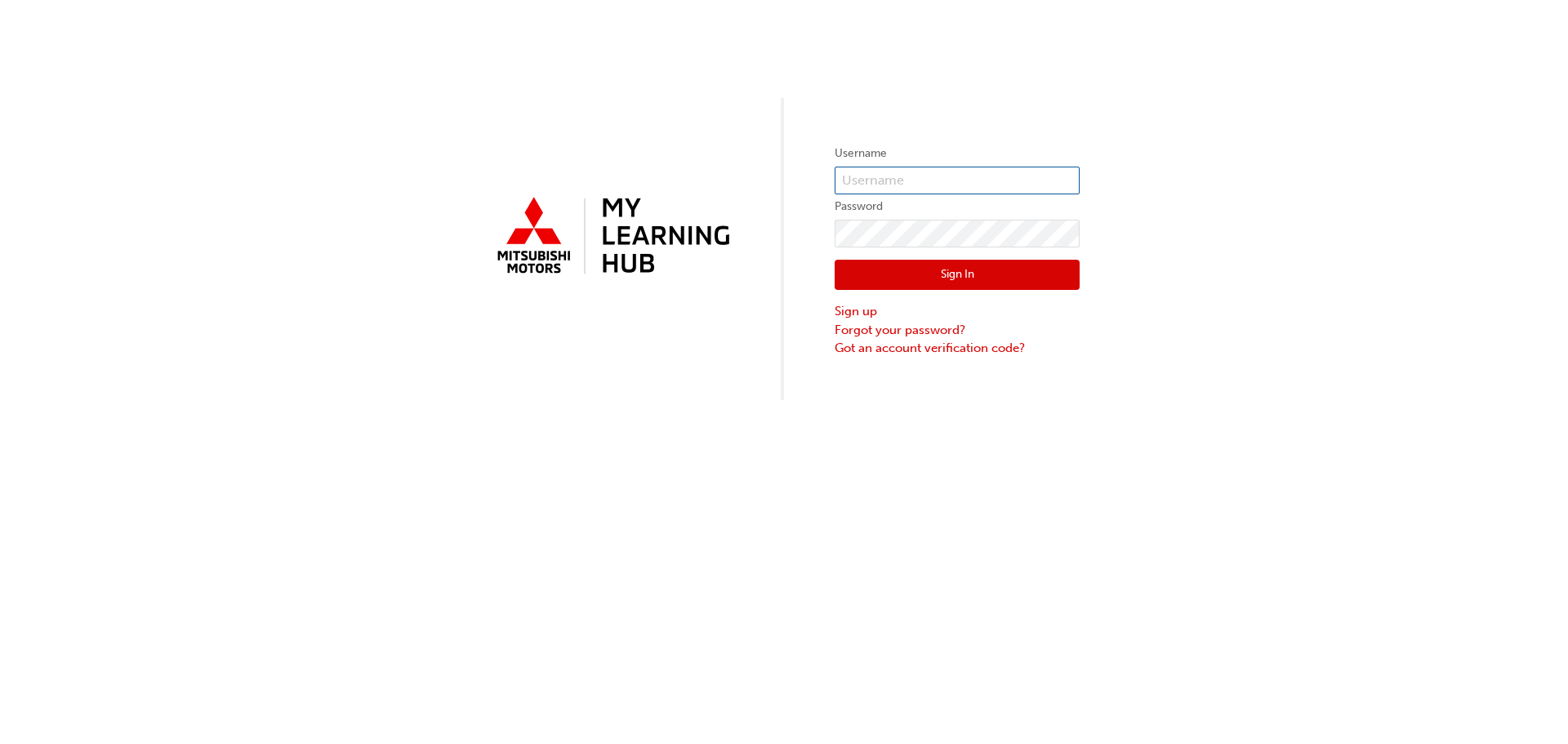
type input "0005991551"
click at [888, 151] on label "Username" at bounding box center [957, 153] width 245 height 19
click at [896, 267] on button "Sign In" at bounding box center [957, 275] width 245 height 31
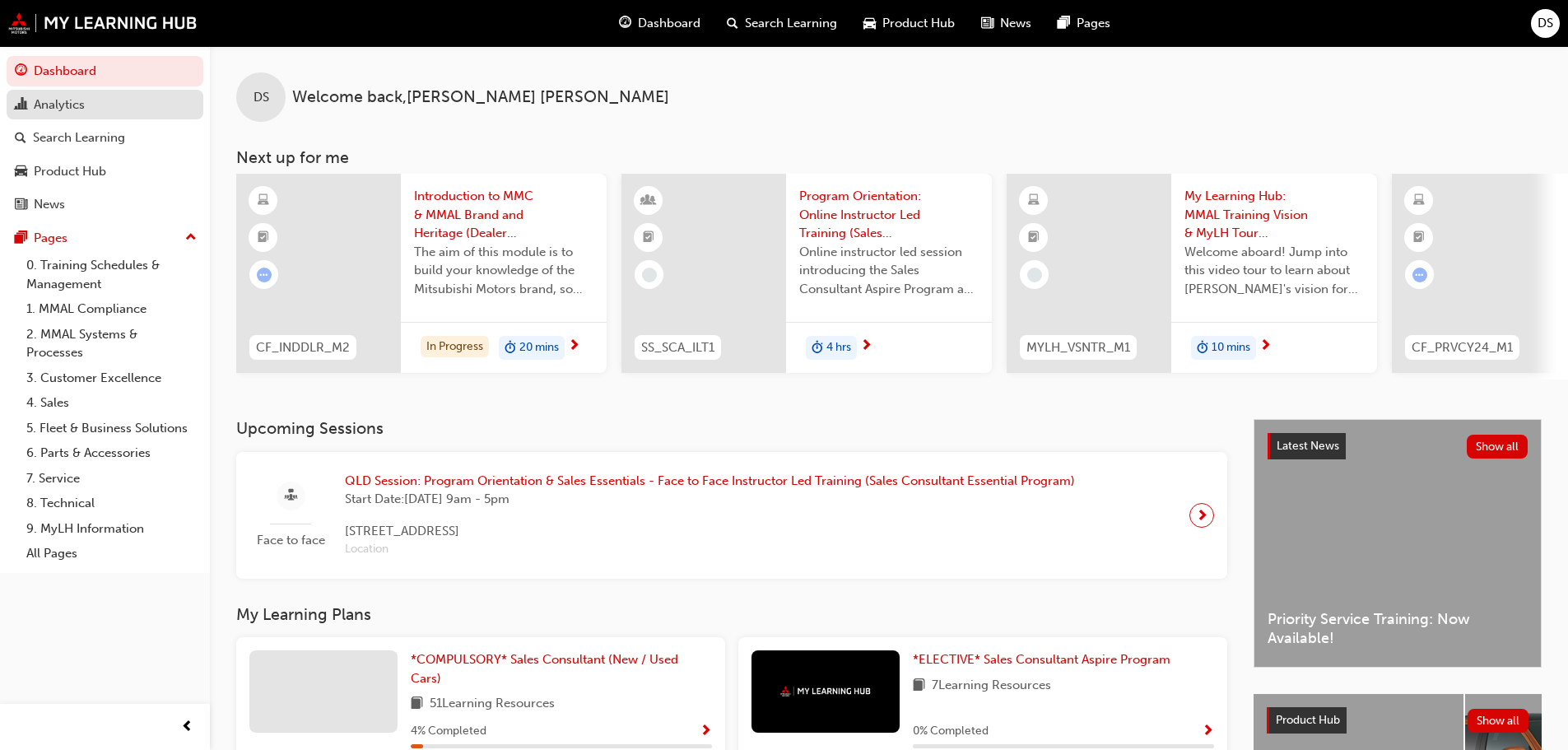
click at [68, 113] on div "Analytics" at bounding box center [104, 104] width 181 height 21
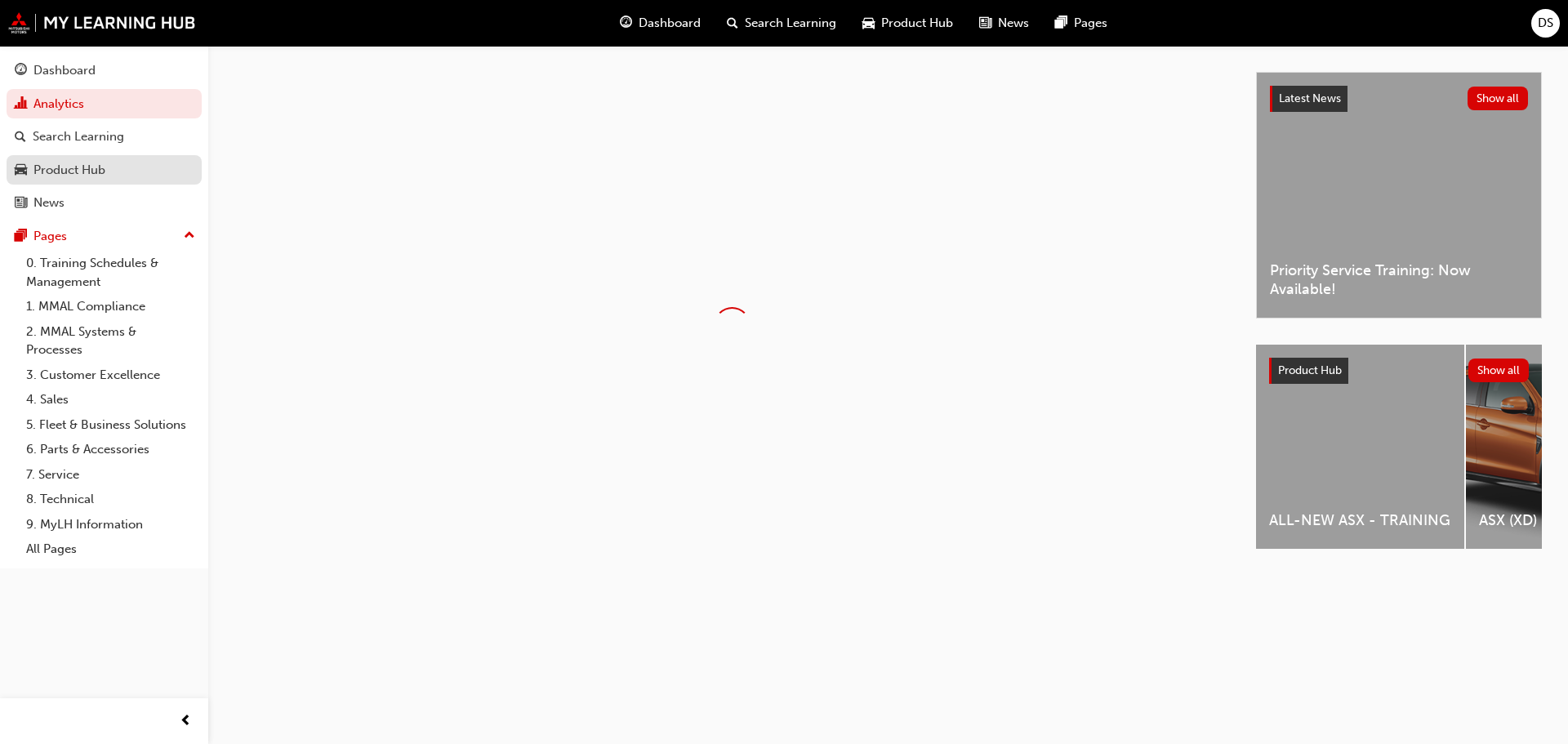
click at [82, 168] on div "Product Hub" at bounding box center [70, 170] width 72 height 18
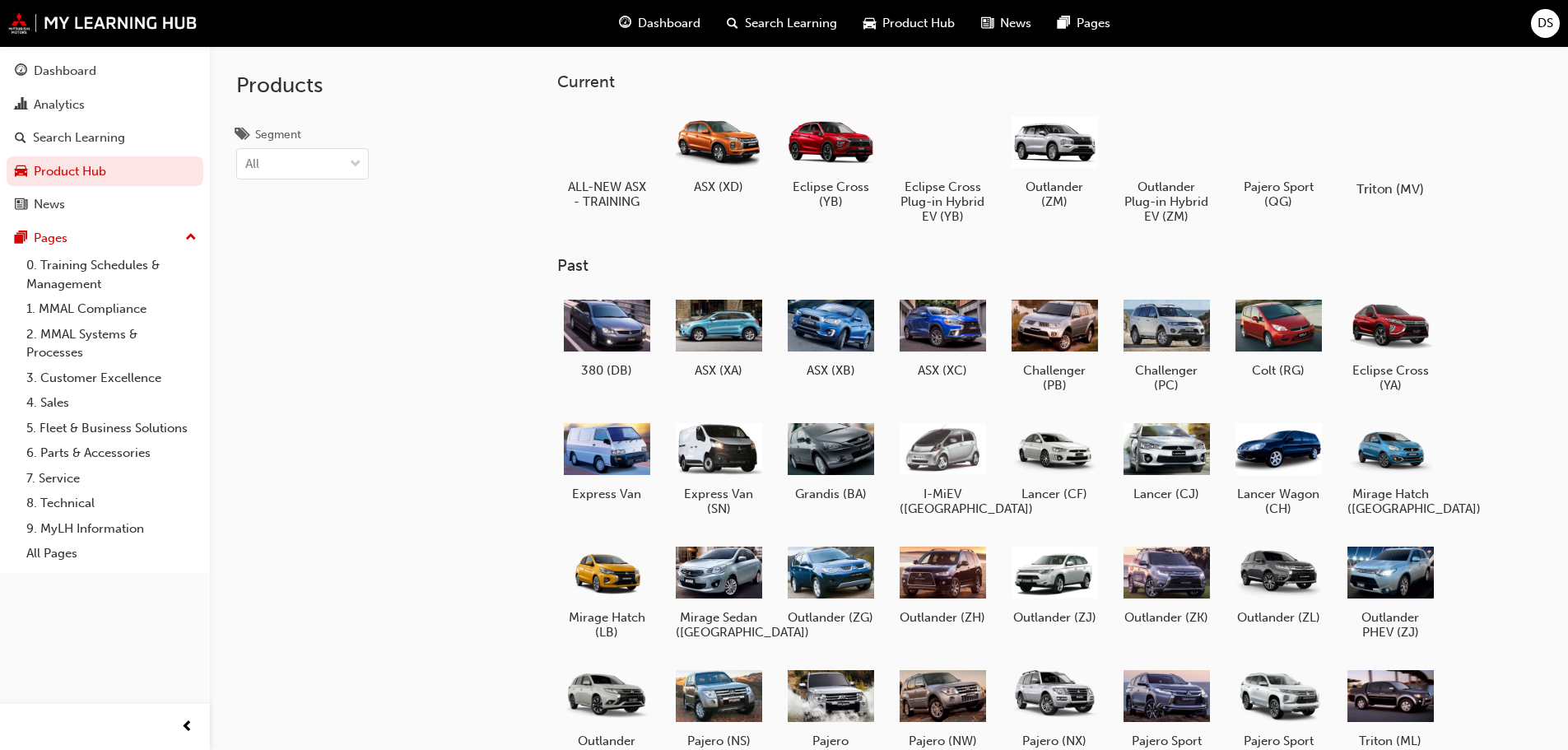
click at [1382, 147] on div at bounding box center [1390, 141] width 92 height 65
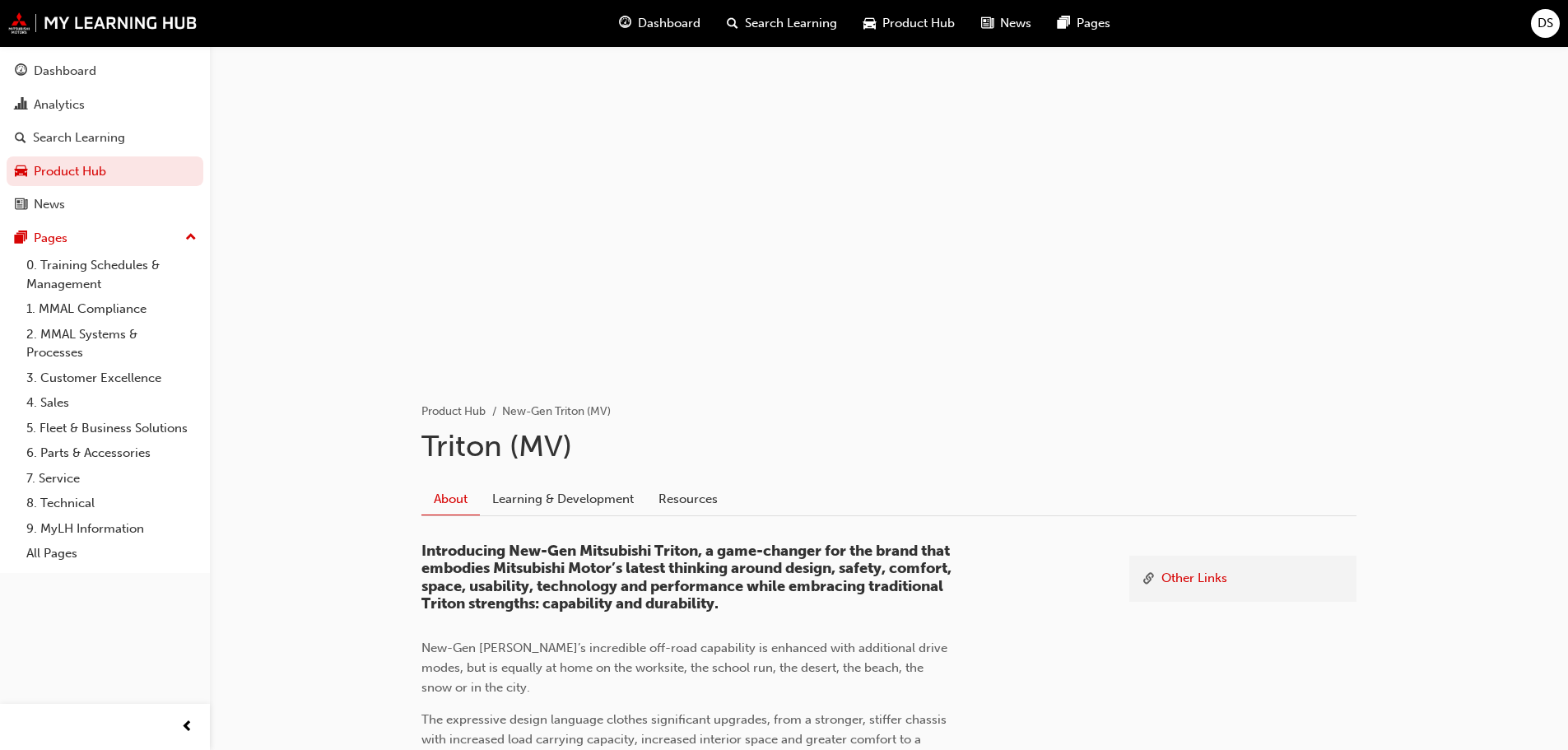
click at [589, 479] on div "About Learning & Development Resources" at bounding box center [889, 492] width 935 height 46
drag, startPoint x: 588, startPoint y: 480, endPoint x: 590, endPoint y: 506, distance: 26.1
click at [590, 494] on div "About Learning & Development Resources" at bounding box center [889, 492] width 935 height 46
click at [590, 506] on link "Learning & Development" at bounding box center [562, 499] width 166 height 31
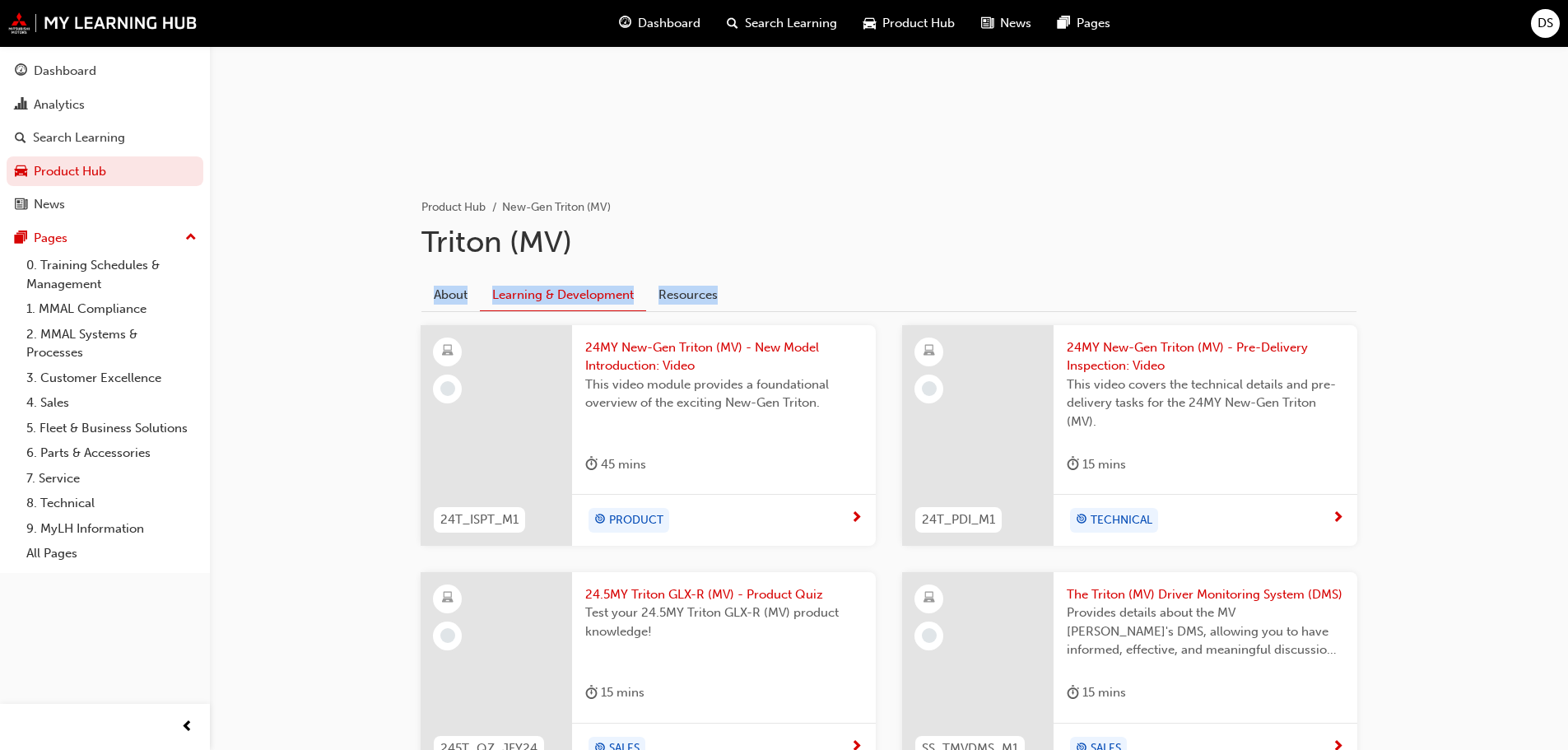
scroll to position [247, 0]
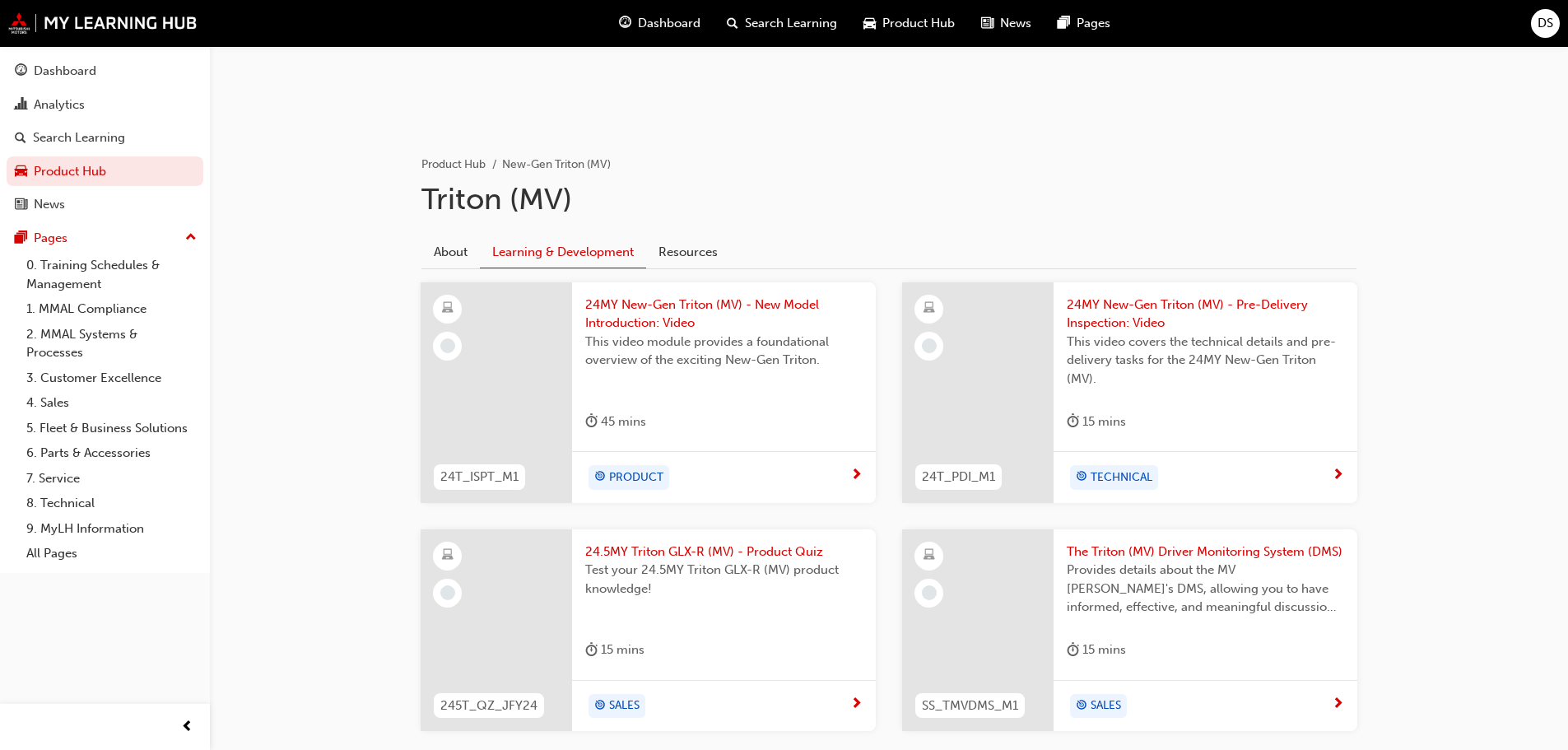
click at [1318, 472] on div "TECHNICAL" at bounding box center [1199, 477] width 265 height 24
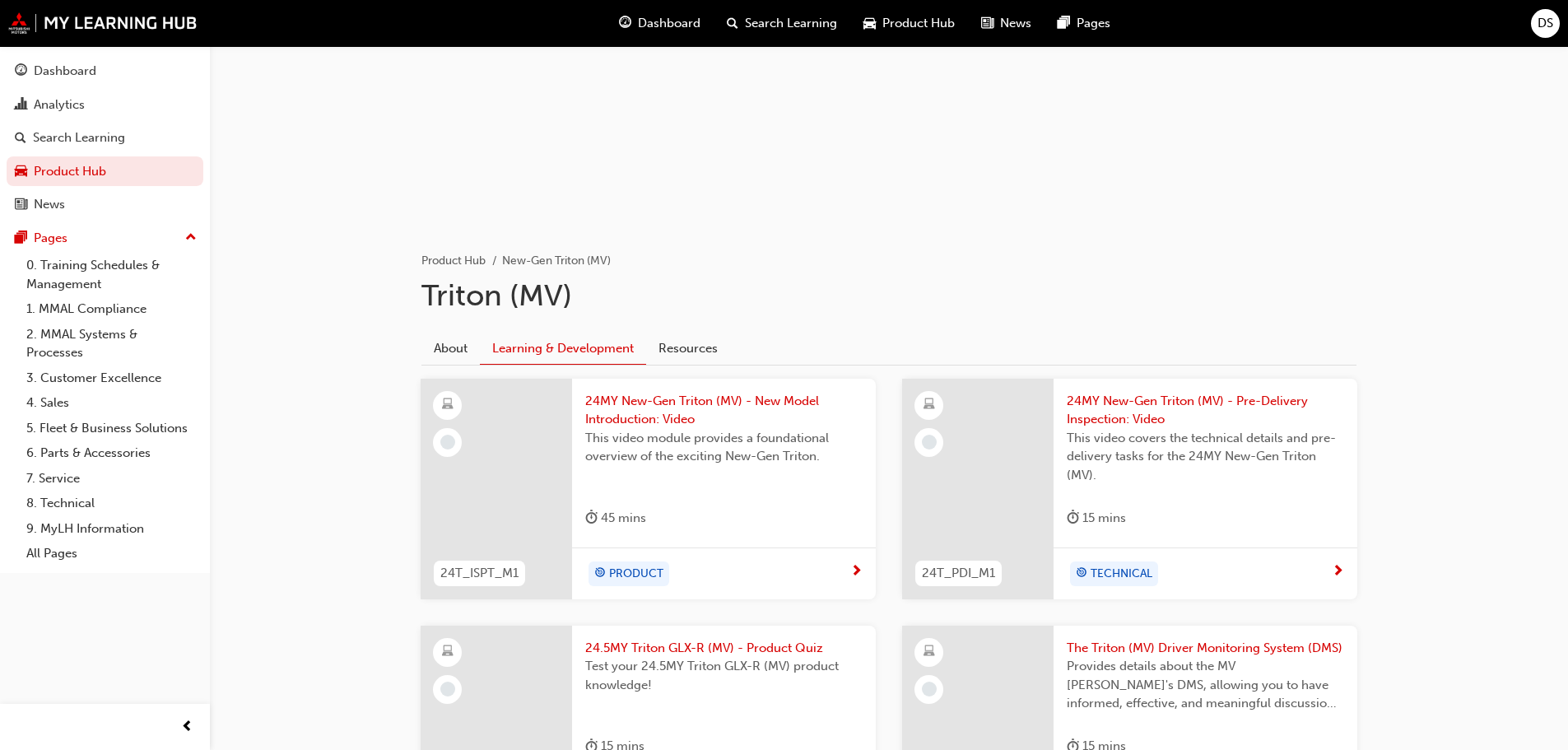
scroll to position [329, 0]
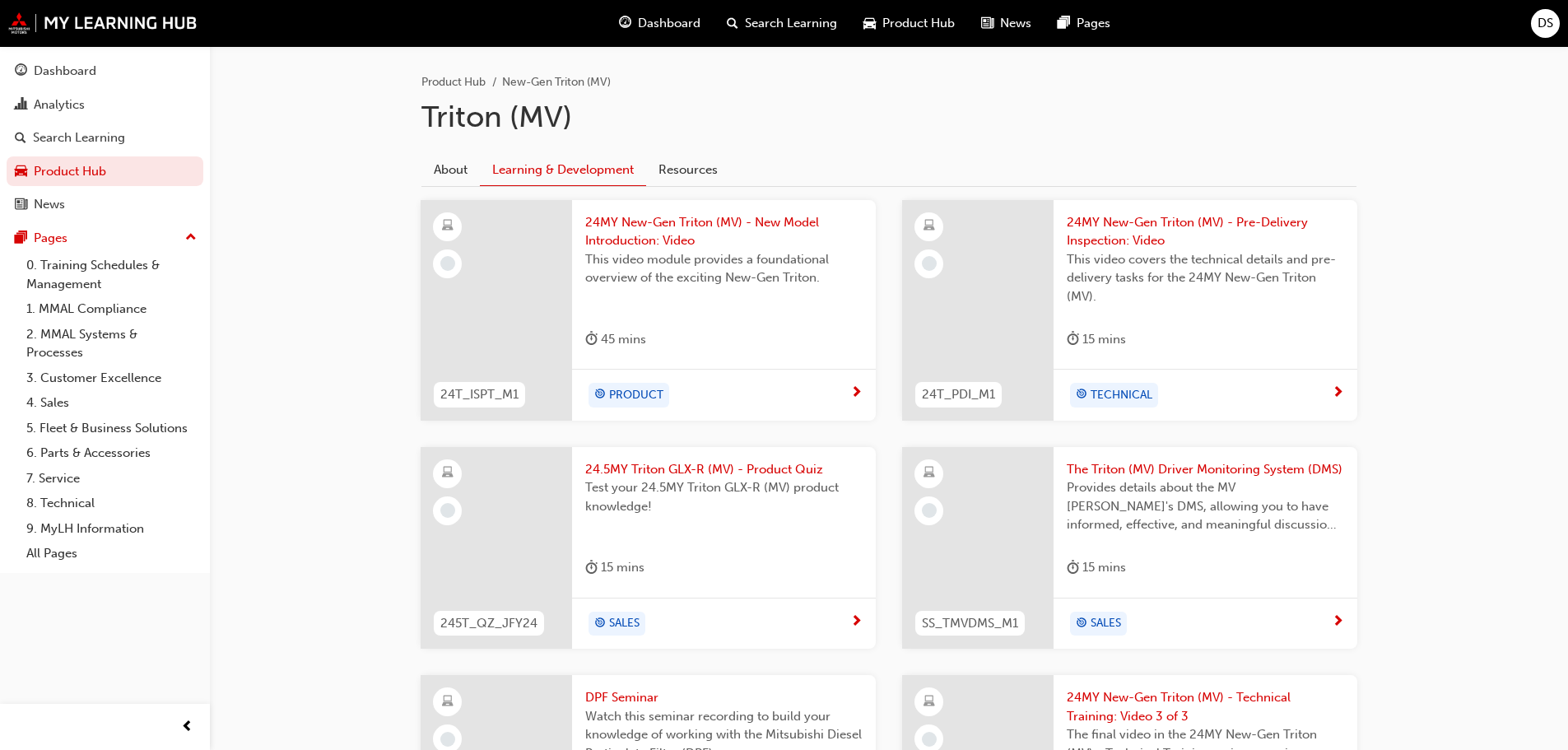
click at [853, 386] on span "next-icon" at bounding box center [856, 393] width 13 height 15
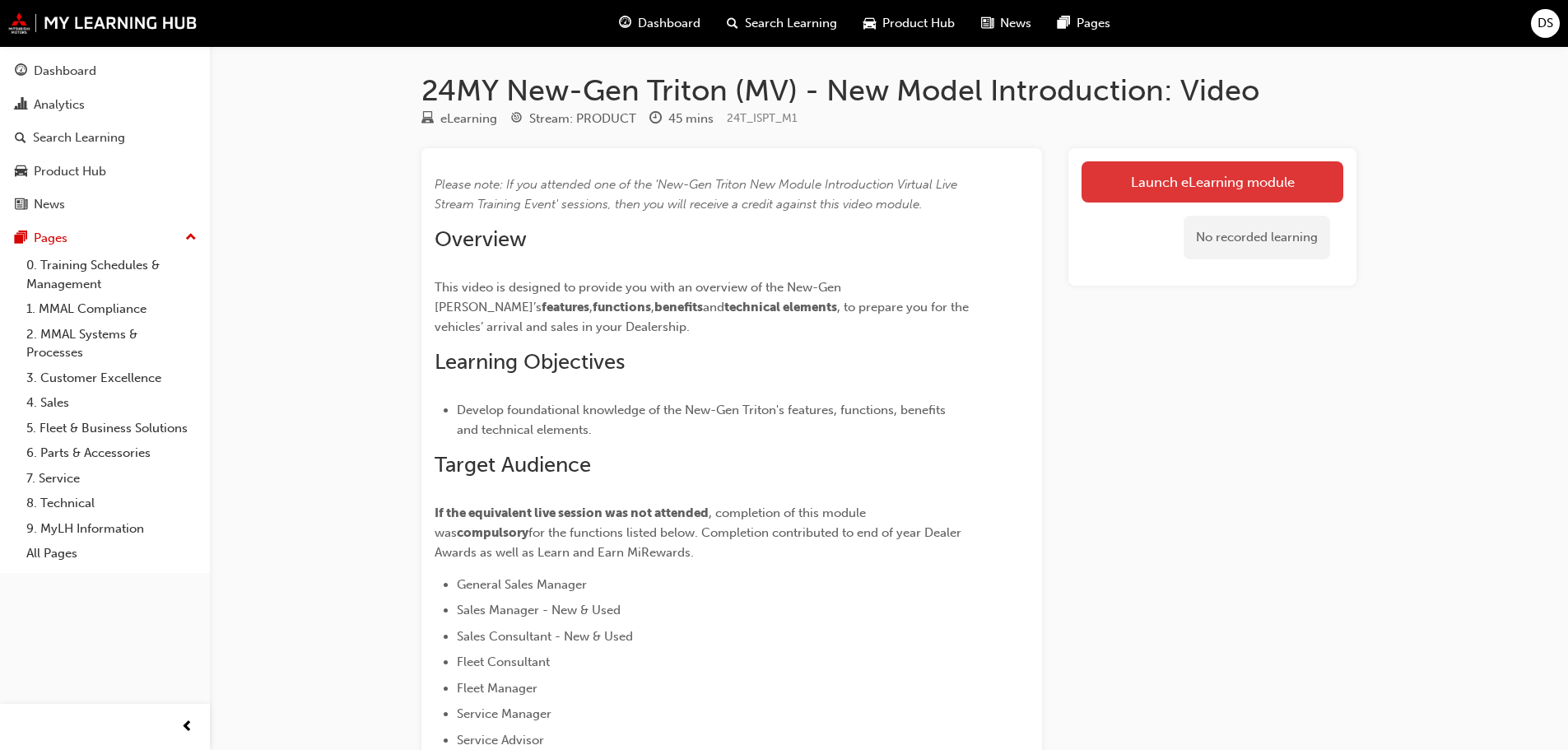
click at [1168, 180] on link "Launch eLearning module" at bounding box center [1213, 182] width 262 height 41
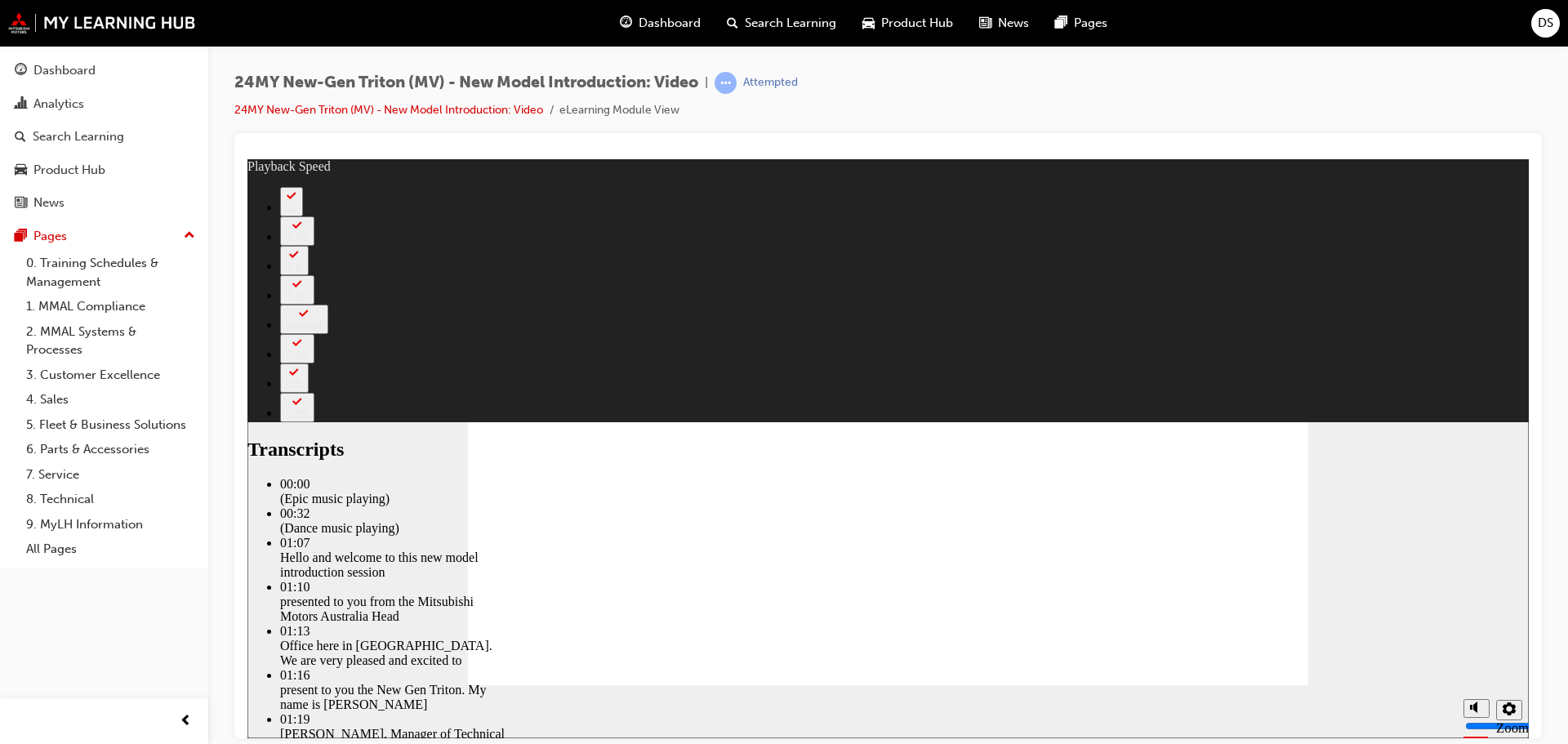
type input "544"
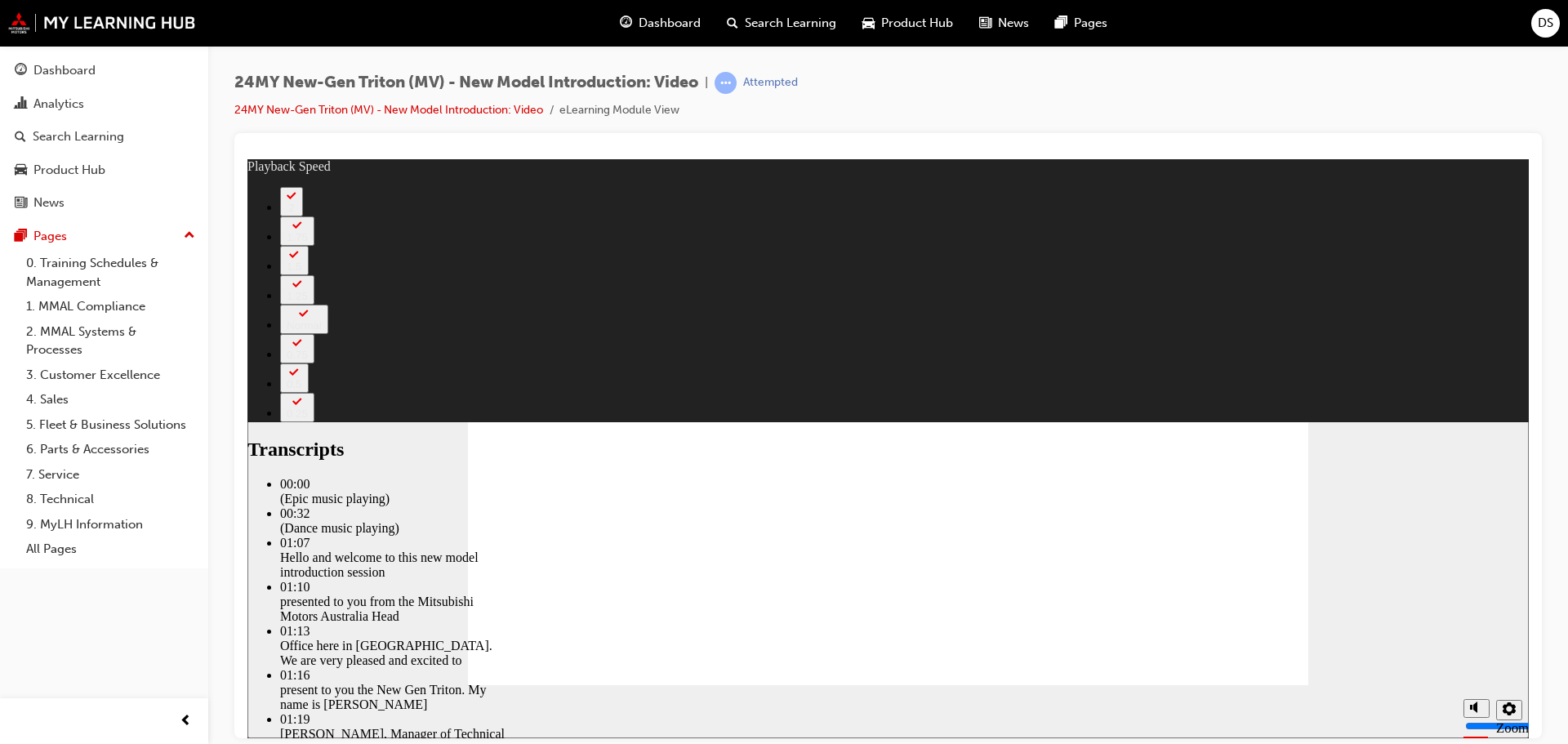
type input "1794"
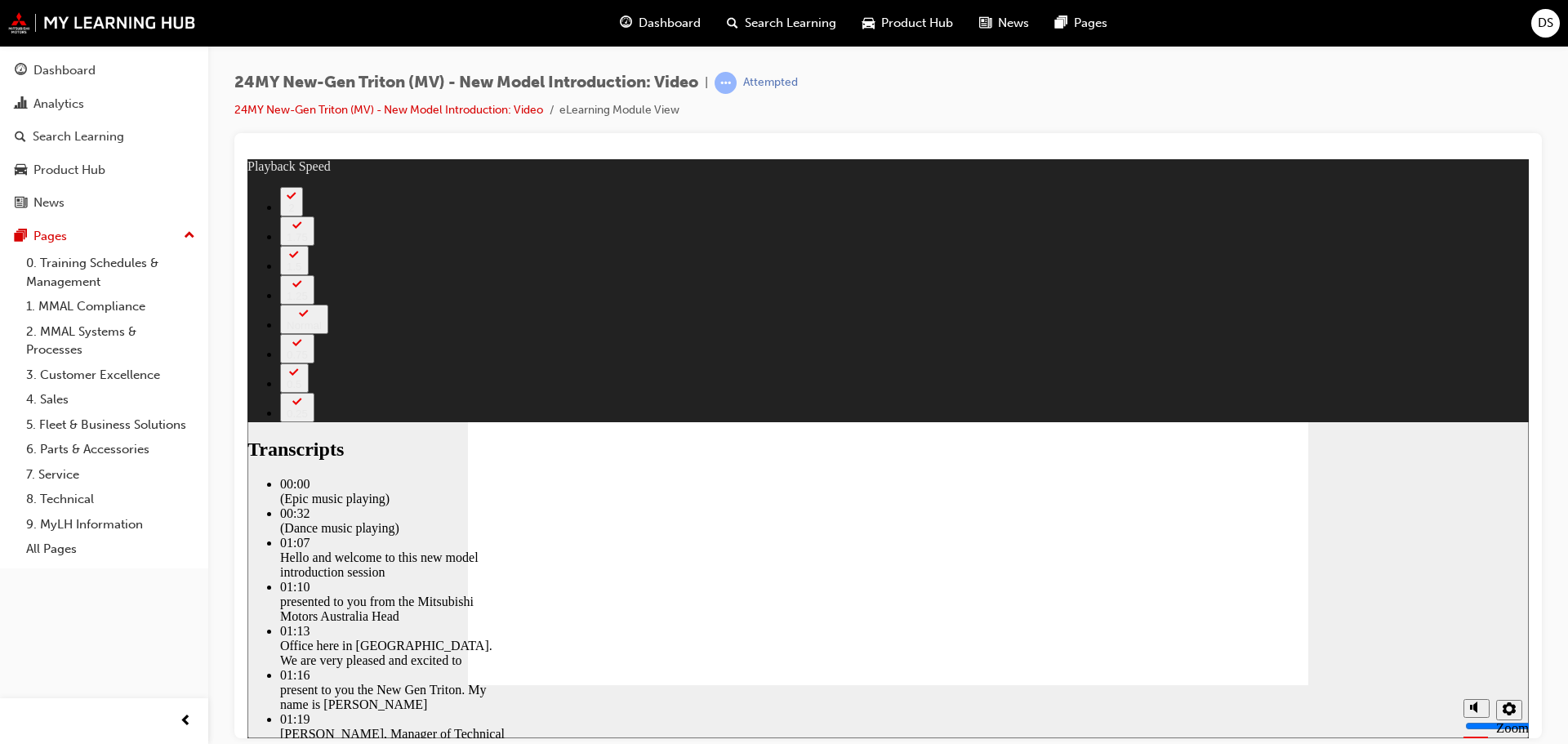
type input "2628"
